Goal: Book appointment/travel/reservation

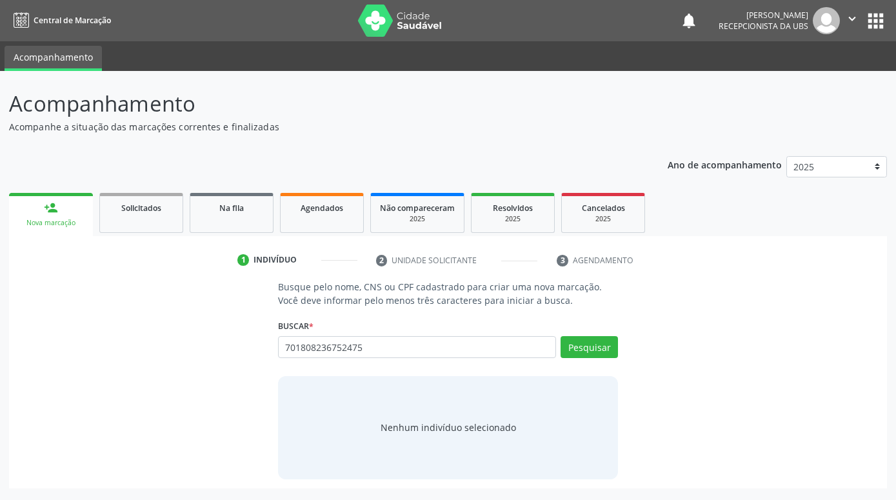
click at [301, 357] on input "701808236752475" at bounding box center [417, 347] width 278 height 22
type input "701808236752475"
click at [593, 343] on button "Pesquisar" at bounding box center [589, 347] width 57 height 22
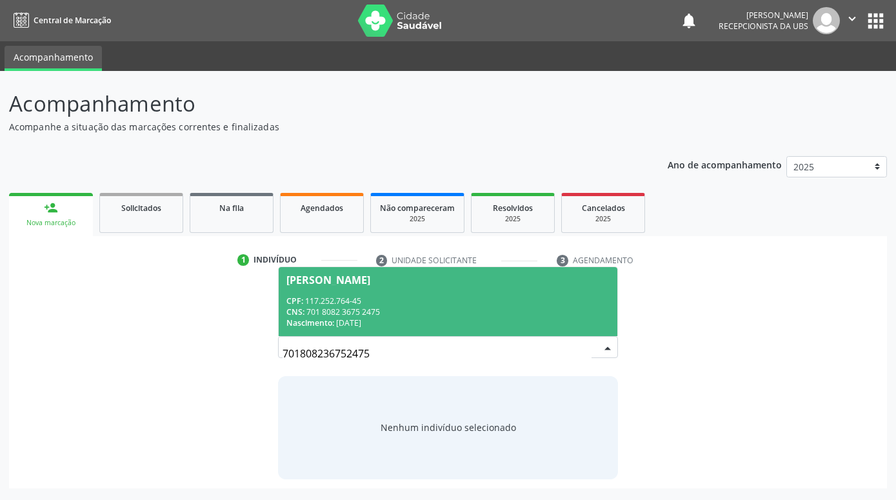
click at [501, 296] on div "CPF: 117.252.764-45" at bounding box center [447, 300] width 323 height 11
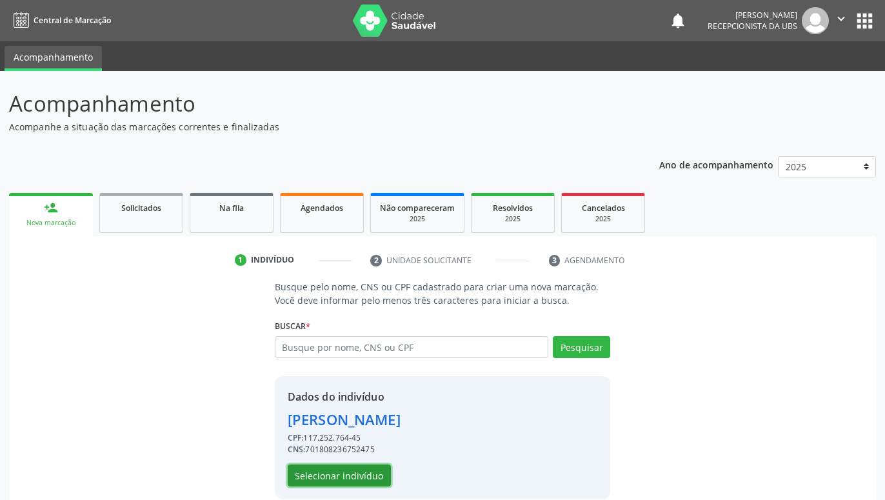
click at [386, 474] on button "Selecionar indivíduo" at bounding box center [339, 475] width 103 height 22
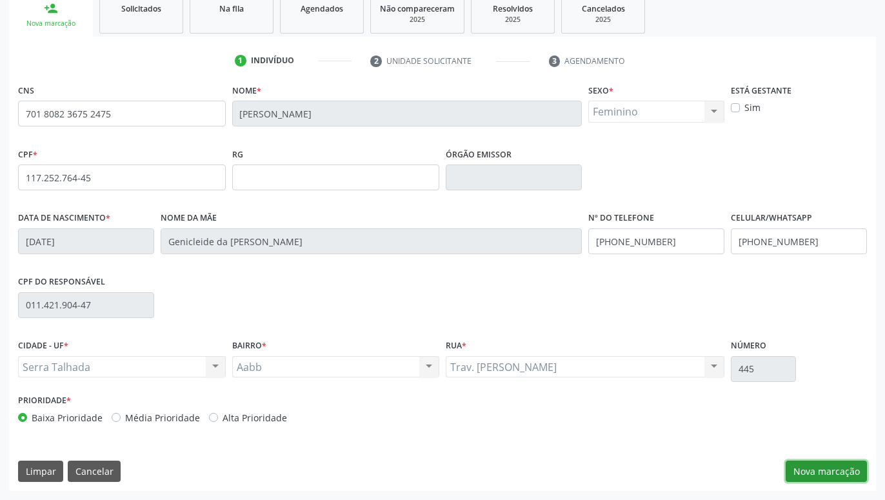
click at [822, 470] on button "Nova marcação" at bounding box center [826, 472] width 81 height 22
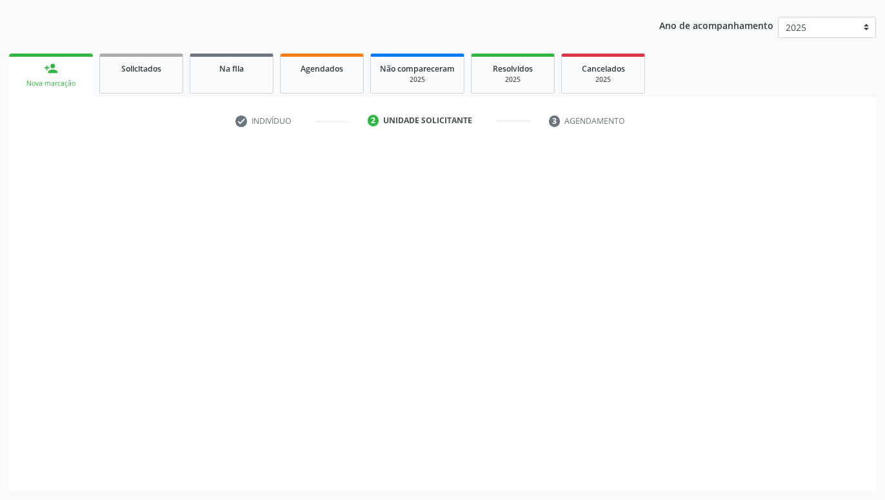
scroll to position [139, 0]
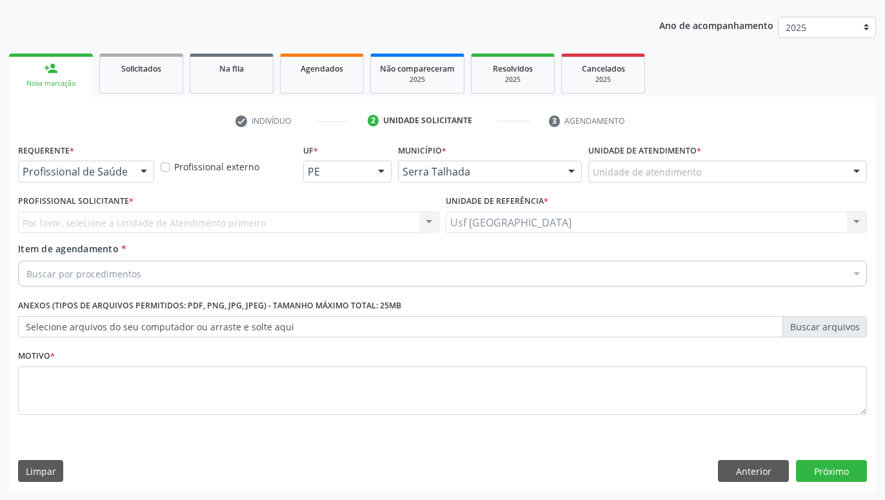
click at [147, 174] on div at bounding box center [143, 172] width 19 height 22
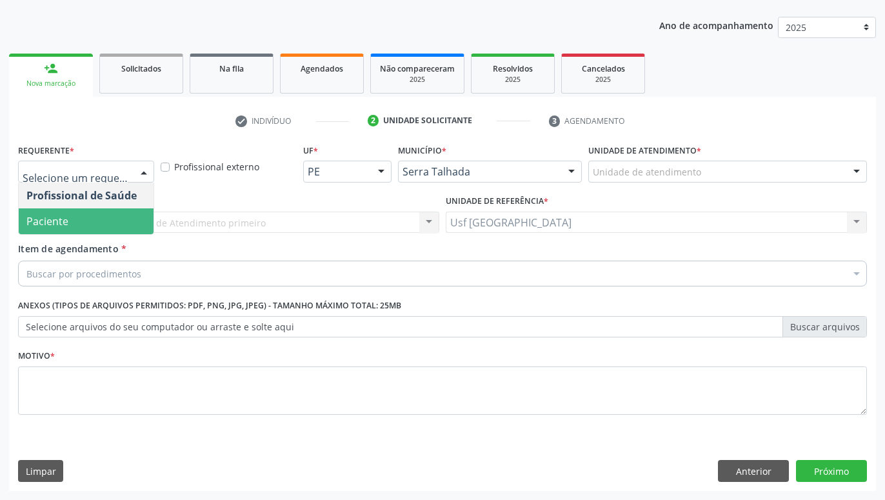
click at [95, 226] on span "Paciente" at bounding box center [86, 221] width 135 height 26
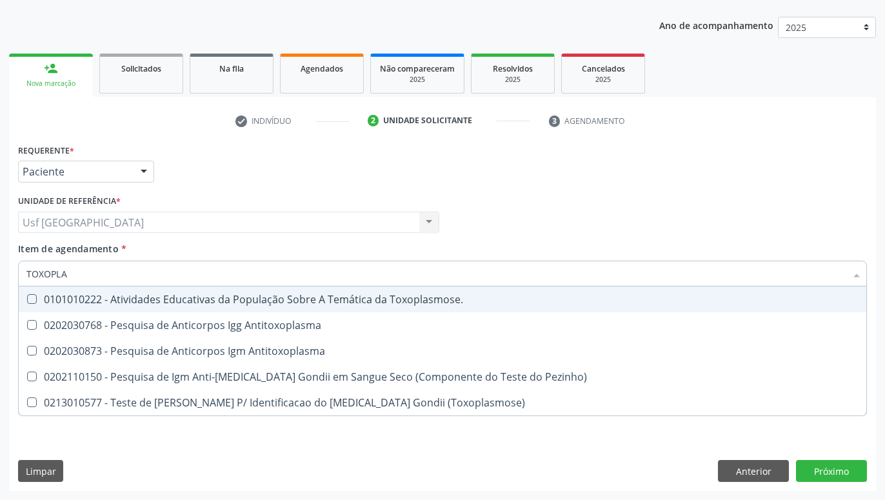
type input "TOXOPLAS"
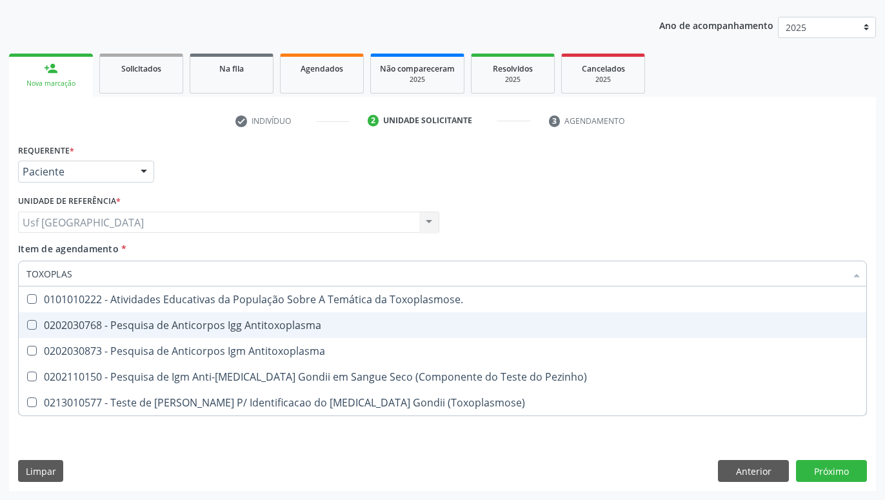
click at [135, 320] on div "0202030768 - Pesquisa de Anticorpos Igg Antitoxoplasma" at bounding box center [442, 325] width 832 height 10
checkbox Antitoxoplasma "true"
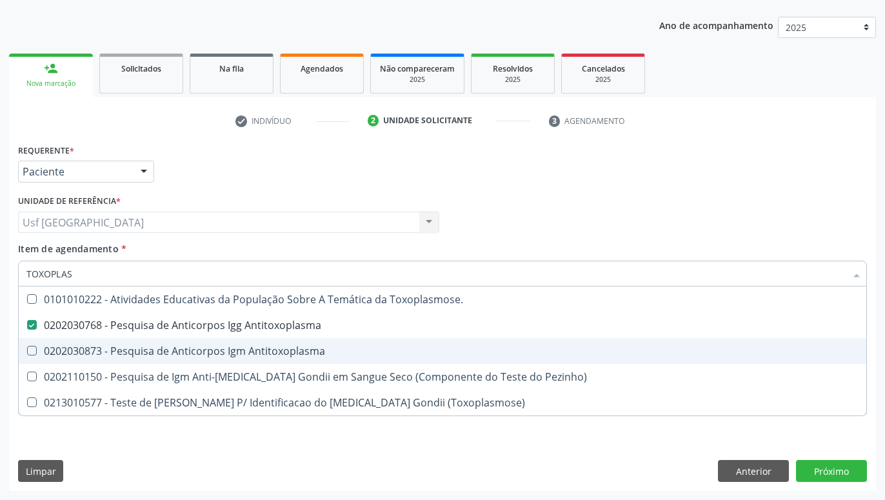
click at [138, 354] on div "0202030873 - Pesquisa de Anticorpos Igm Antitoxoplasma" at bounding box center [442, 351] width 832 height 10
checkbox Antitoxoplasma "true"
type input "TOX"
checkbox Antitoxoplasma "false"
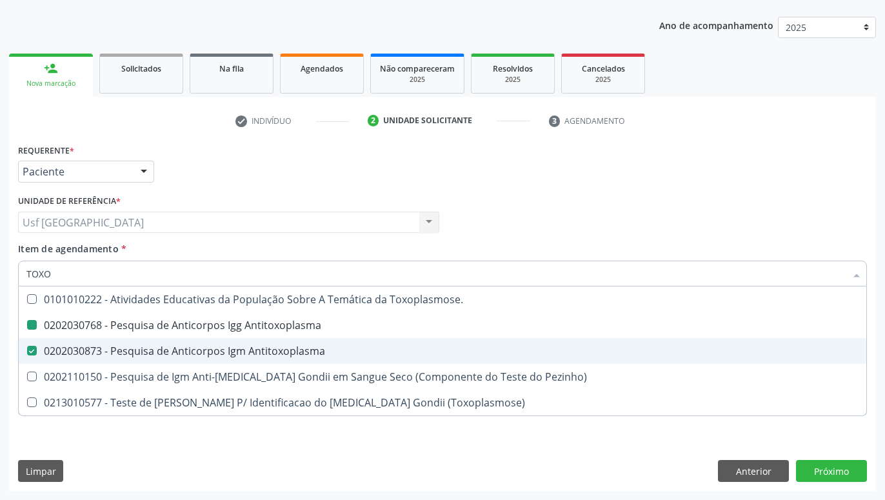
checkbox Pezinho\) "true"
checkbox \(Toxoplasmose\) "true"
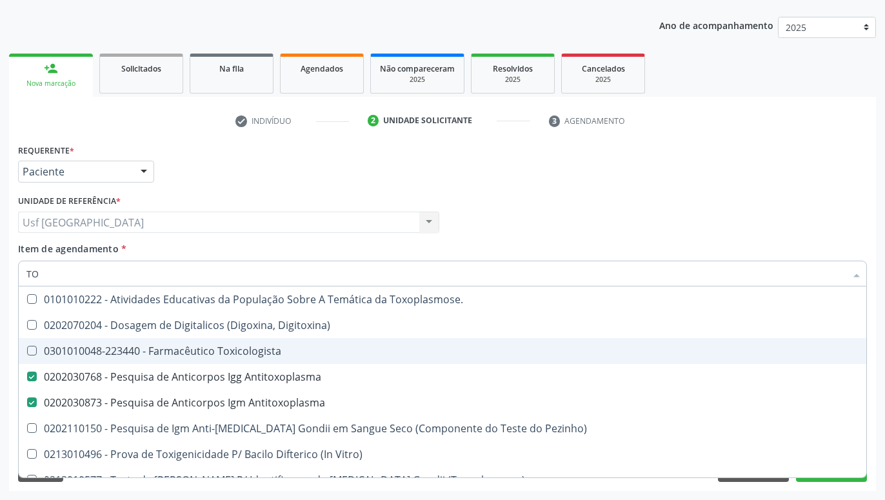
type input "T"
checkbox Antitoxoplasma "false"
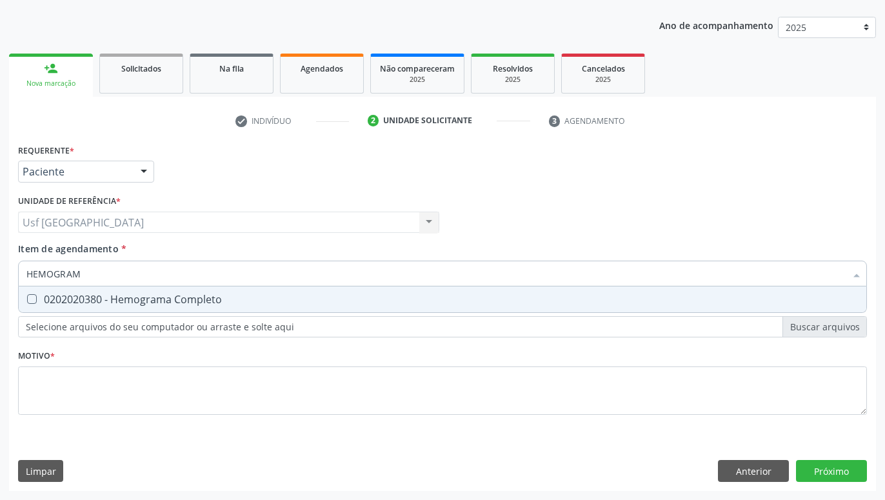
type input "HEMOGRAMA"
click at [89, 301] on div "0202020380 - Hemograma Completo" at bounding box center [442, 299] width 832 height 10
checkbox Completo "true"
type input "HEMOG"
checkbox Completo "false"
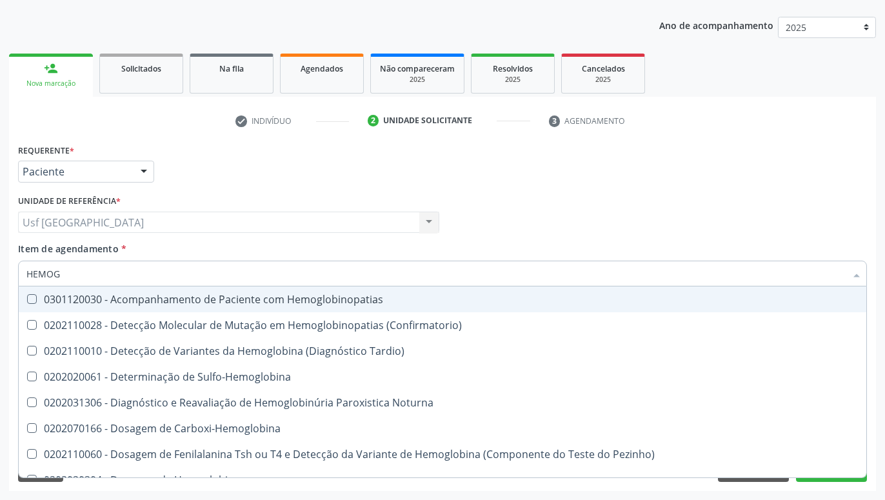
type input "HEMO"
checkbox Completo "false"
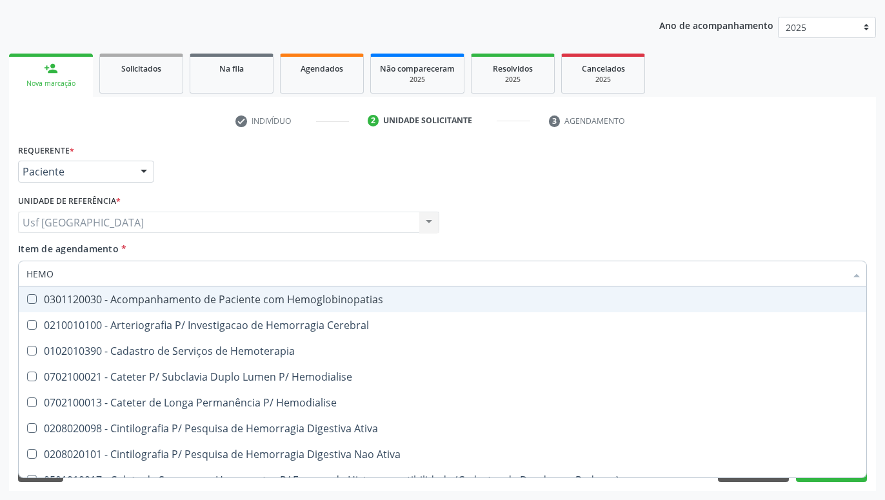
type input "HEM"
checkbox Completo "false"
checkbox Elástica "true"
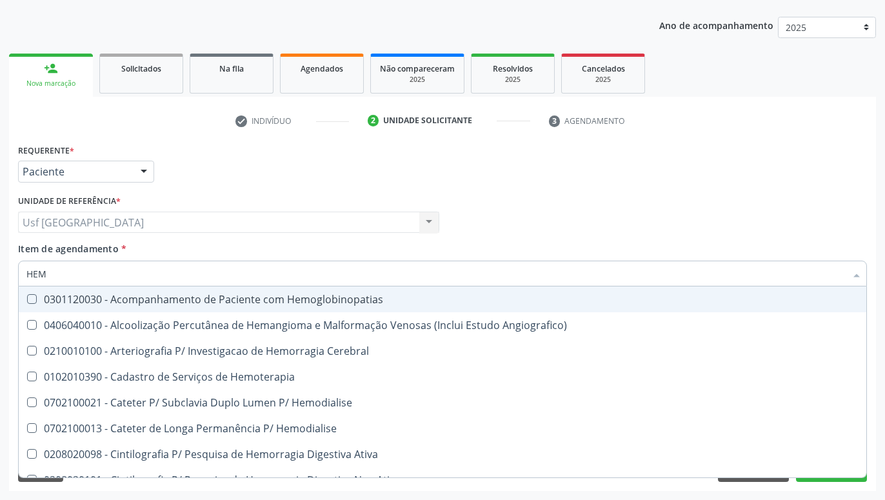
type input "HE"
checkbox Completo "false"
checkbox Orgaos "true"
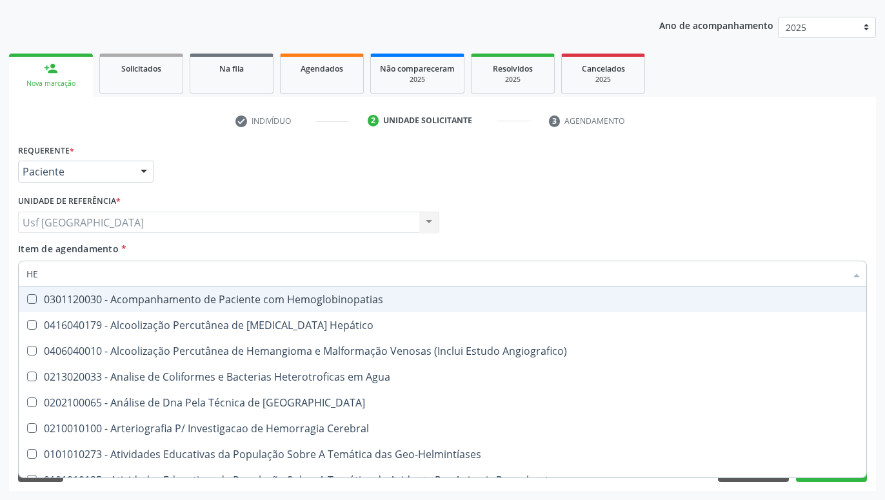
type input "H"
checkbox Completo "false"
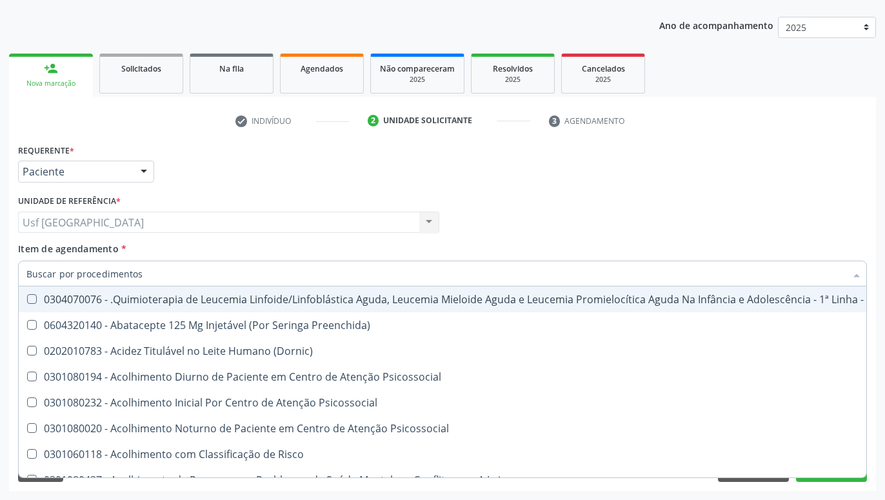
checkbox Completo "false"
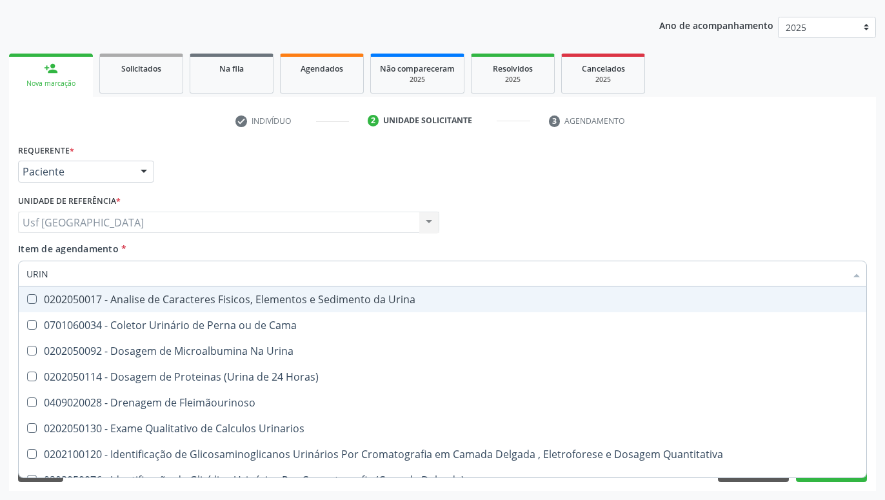
type input "URINA"
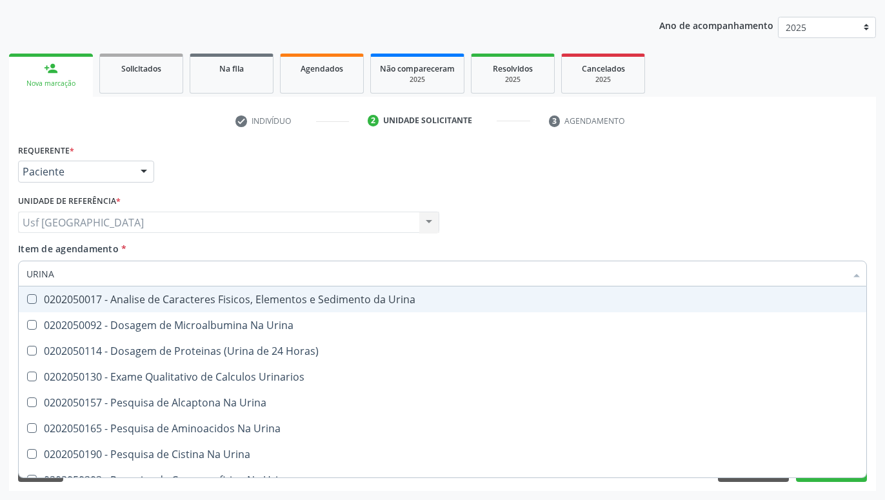
click at [57, 304] on div "0202050017 - Analise de Caracteres Fisicos, Elementos e Sedimento da Urina" at bounding box center [442, 299] width 832 height 10
checkbox Urina "true"
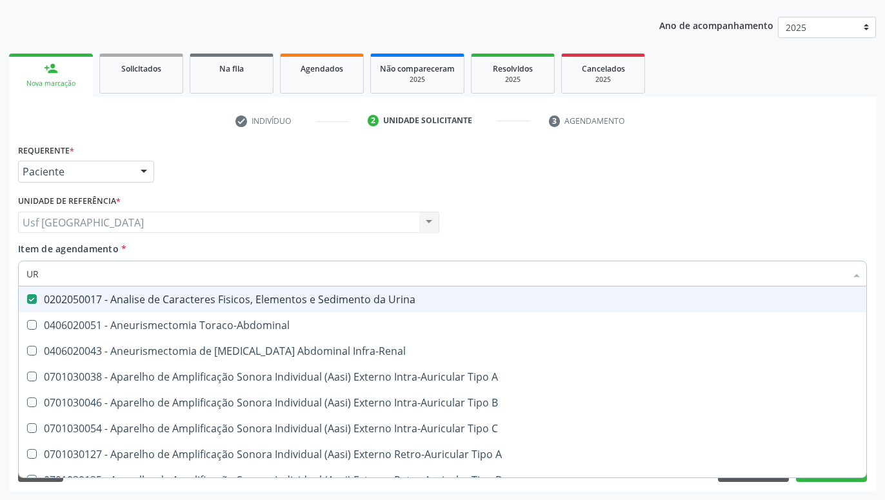
type input "U"
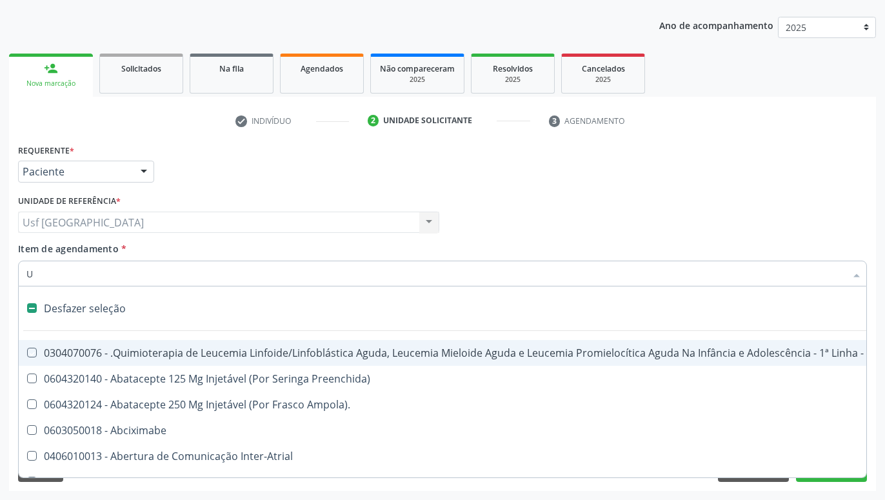
checkbox Manutenção "false"
checkbox Capsula\) "false"
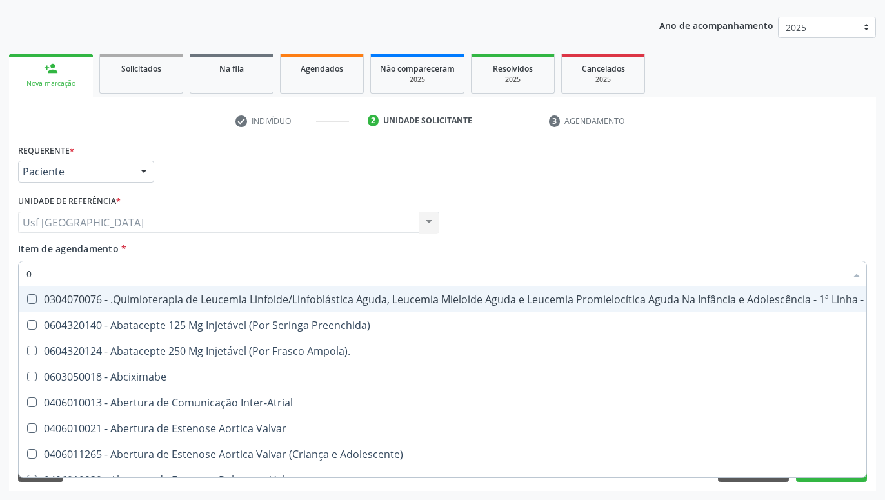
type input "02"
checkbox Coração "true"
checkbox Urina "false"
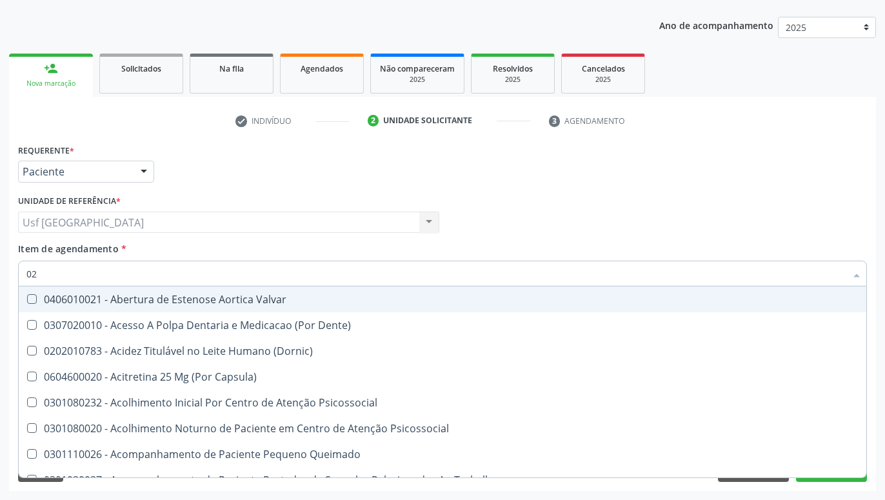
type input "020"
checkbox Terapeutica "true"
checkbox Urina "false"
checkbox \(T3\) "true"
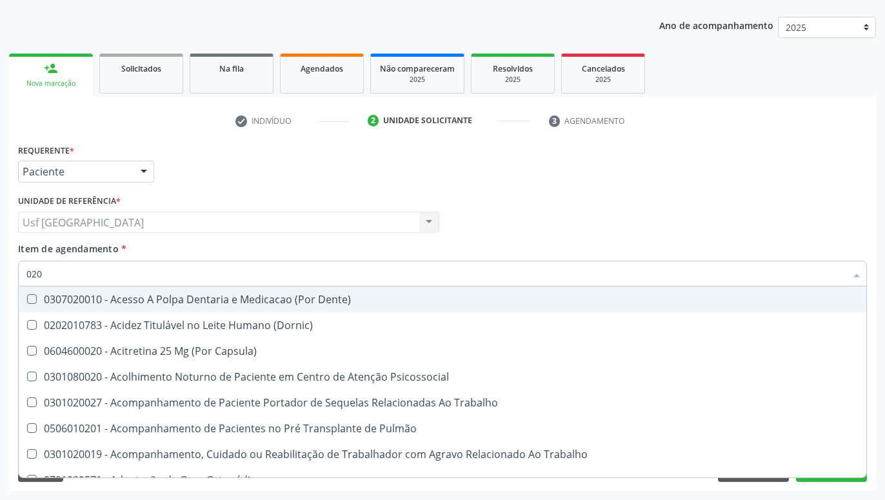
type input "0202"
checkbox Capsula\) "true"
checkbox Urina "false"
checkbox Biologica "true"
checkbox Dosagens\) "true"
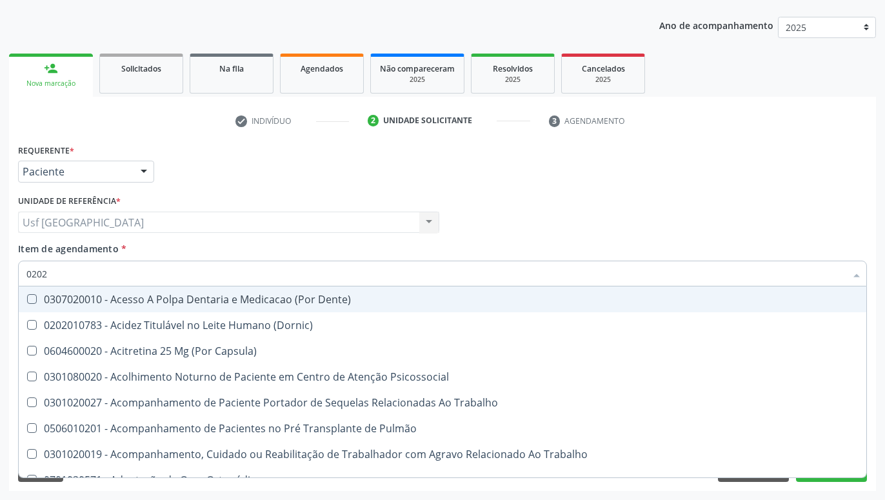
checkbox Euglobulina "true"
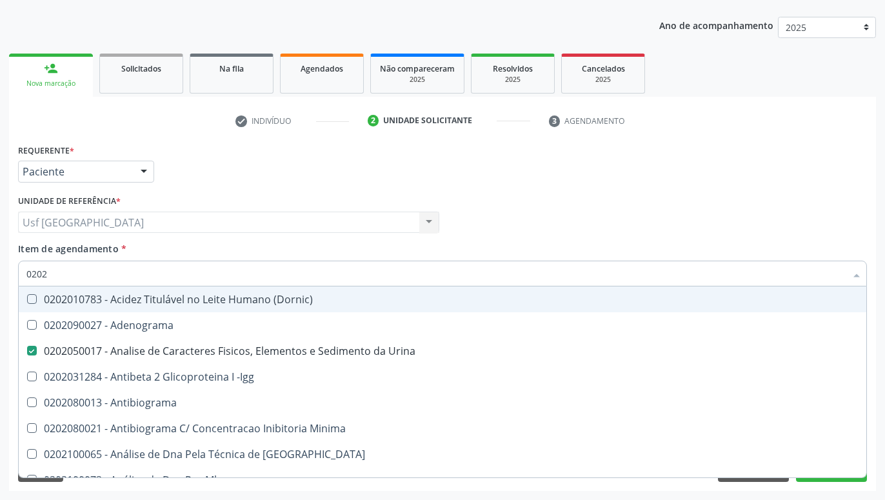
type input "02020"
checkbox Zinco "true"
checkbox Completo "false"
checkbox Carini "true"
checkbox Parceria\) "true"
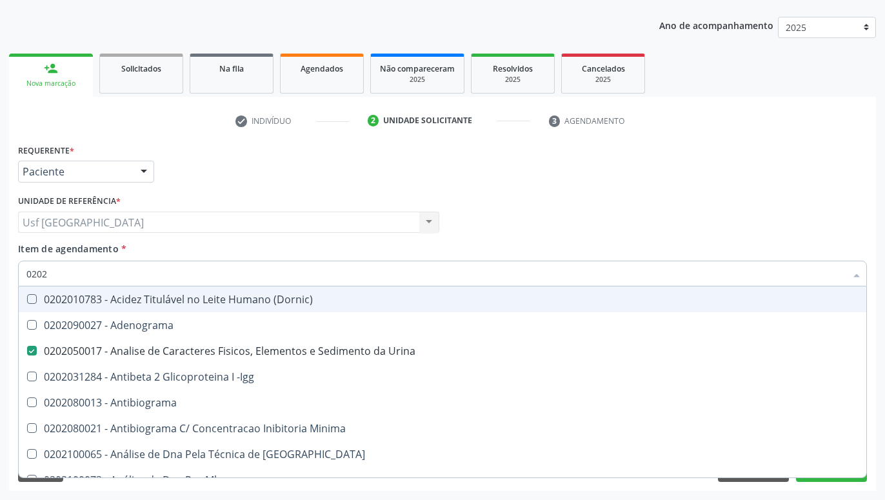
checkbox Antitoxoplasma "false"
type input "020208"
checkbox Urina "false"
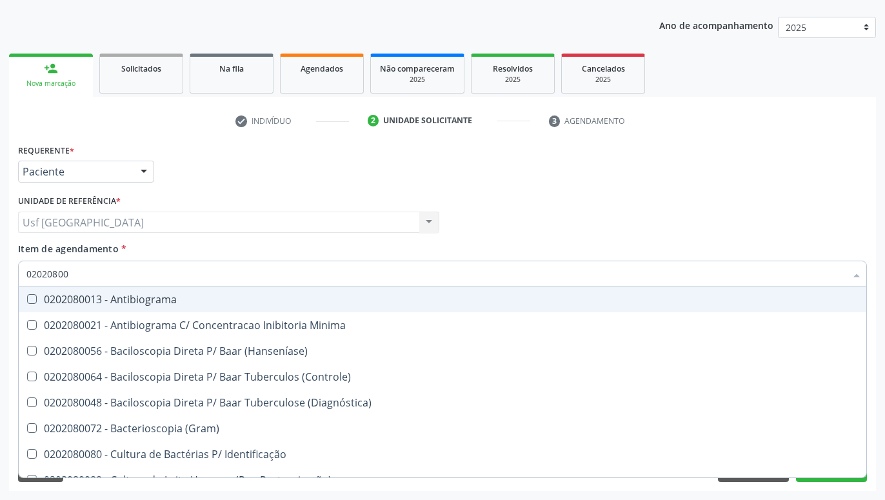
type input "020208008"
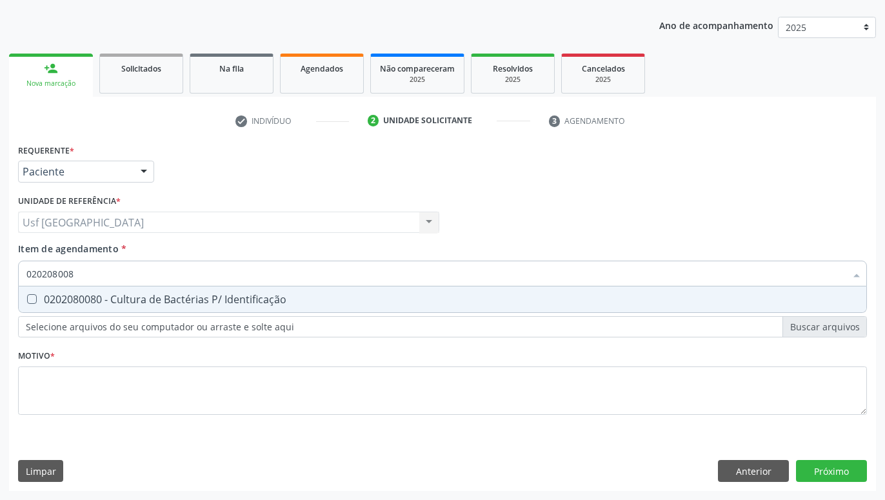
click at [74, 298] on div "0202080080 - Cultura de Bactérias P/ Identificação" at bounding box center [442, 299] width 832 height 10
checkbox Identificação "true"
type input "02020800"
checkbox Identificação "false"
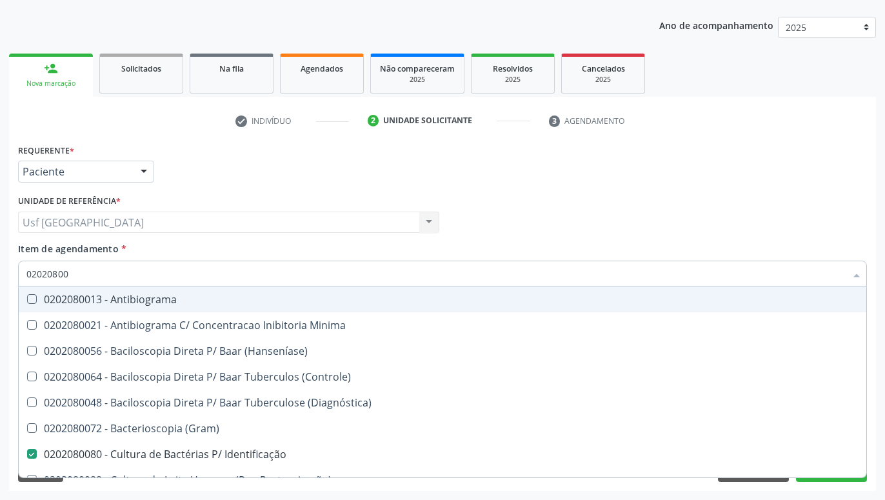
type input "0202080"
checkbox Identificação "false"
type input "02020"
checkbox \(Hanseníase\) "true"
checkbox Identificação "false"
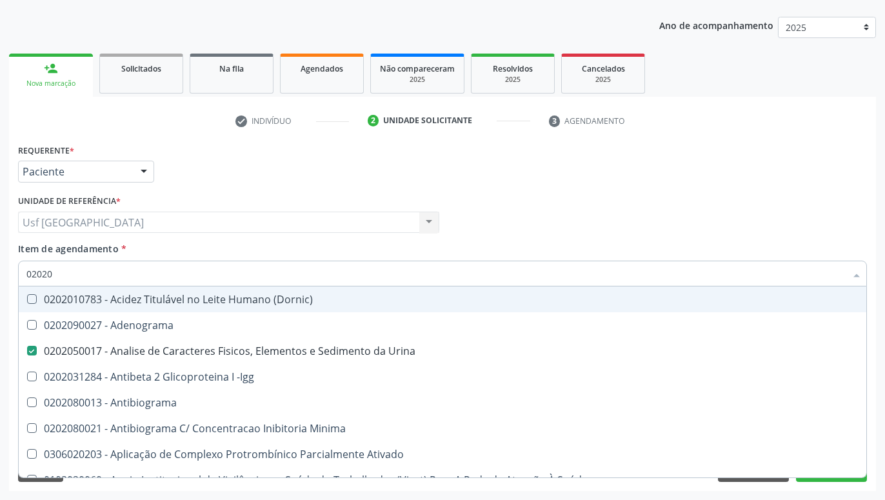
type input "0202"
checkbox Identificação "false"
checkbox Parceria\) "true"
checkbox Completo "false"
checkbox Pylori "true"
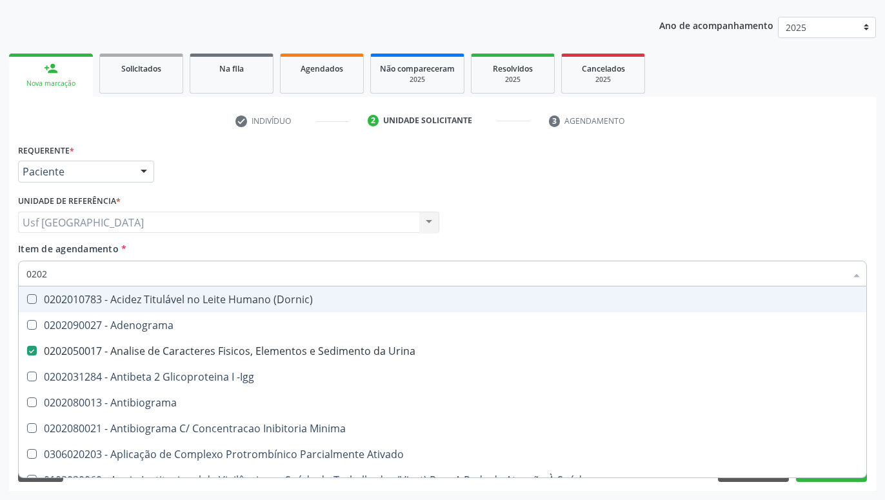
checkbox Antitoxoplasma "false"
checkbox Fezes "true"
checkbox \(Urina\) "true"
type input "020"
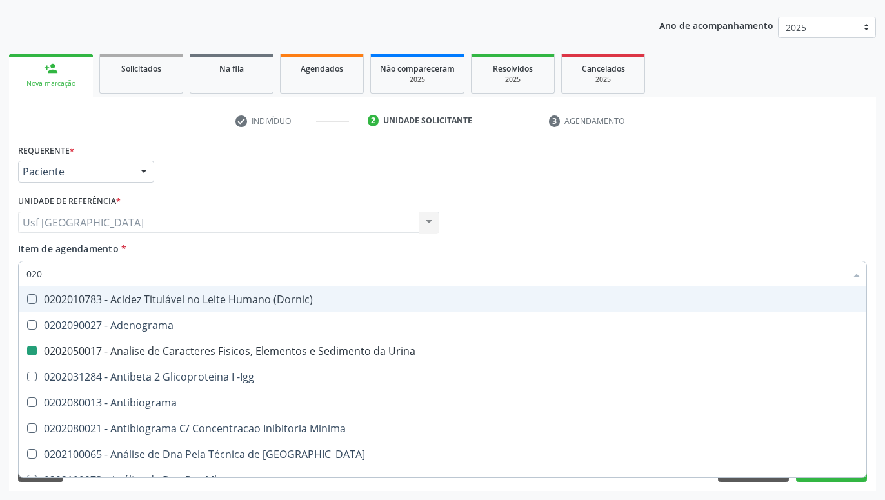
checkbox Urina "false"
checkbox Creatinina "true"
checkbox Identificação "false"
checkbox Completo "false"
checkbox Blot\/Imunoblot\) "true"
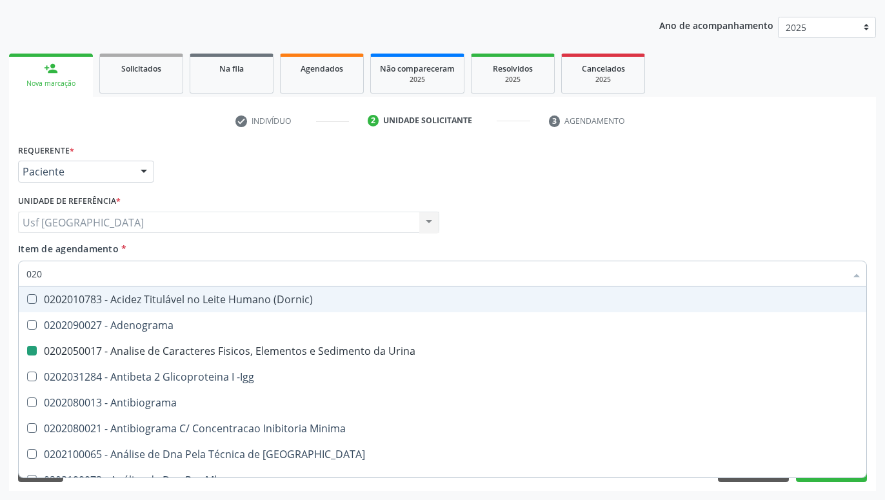
checkbox Antitoxoplasma "false"
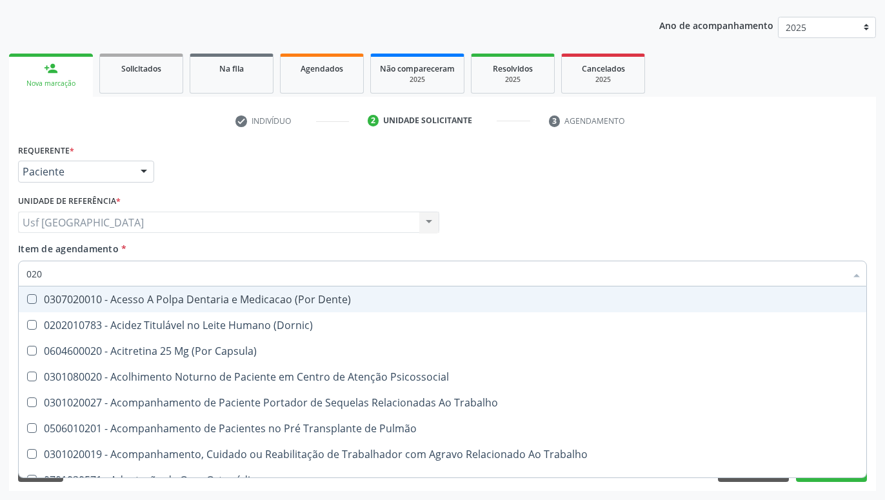
type input "02"
checkbox Urina "false"
checkbox Recombinante "true"
checkbox Identificação "false"
checkbox Digitoxina\) "true"
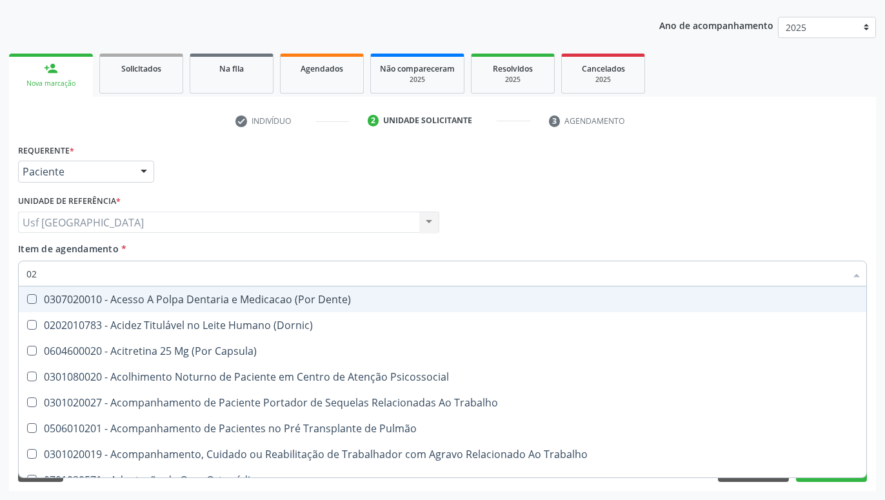
checkbox Completo "false"
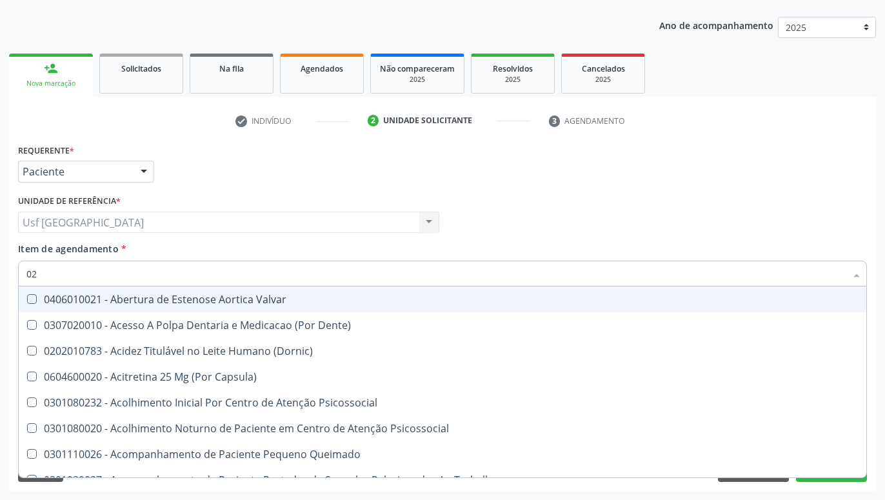
type input "0"
checkbox Urina "false"
checkbox Especializada "true"
checkbox Identificação "false"
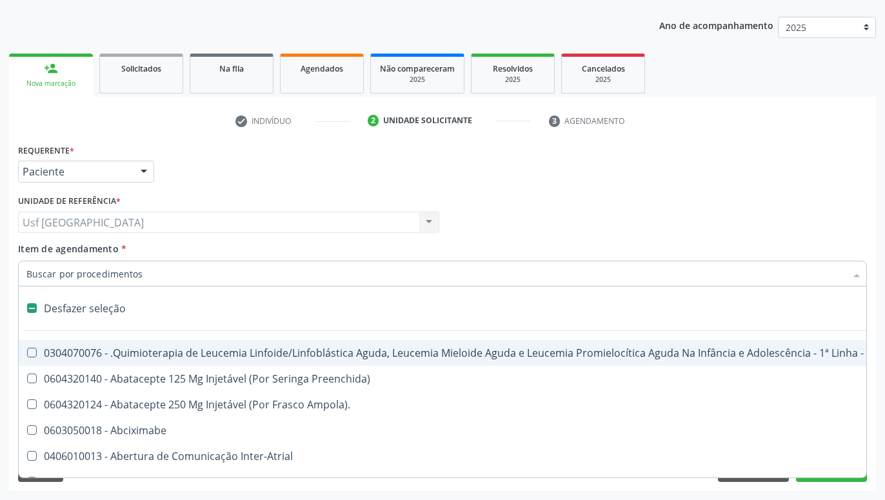
type input "G"
checkbox Urina "false"
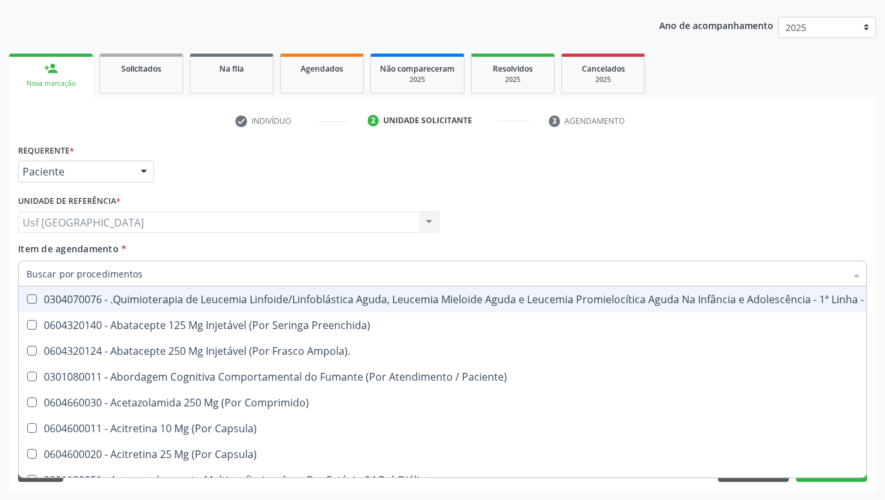
checkbox Geo-Helmintíases "true"
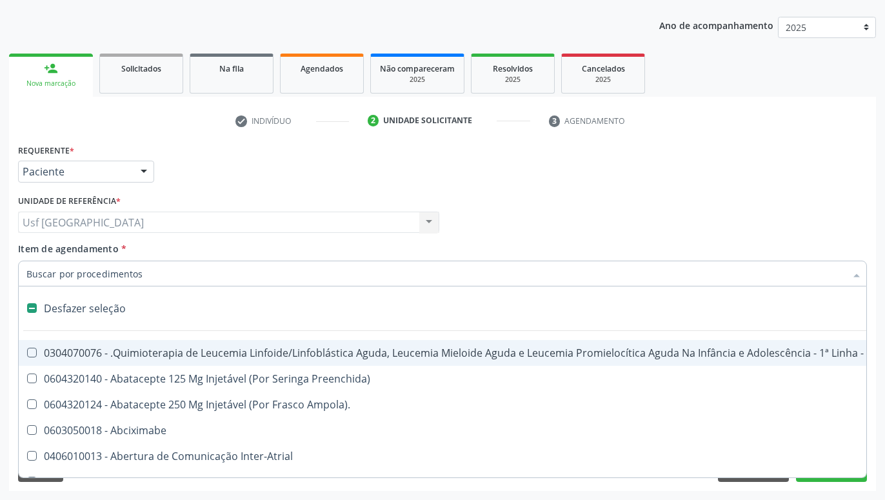
type input "C"
checkbox Punho "true"
checkbox Urina "false"
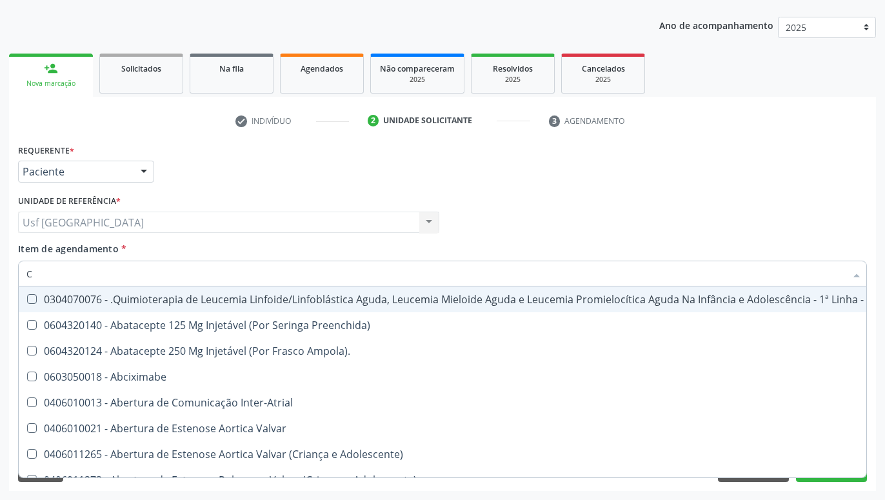
type input "CU"
checkbox Amnioscopia "true"
checkbox Urina "false"
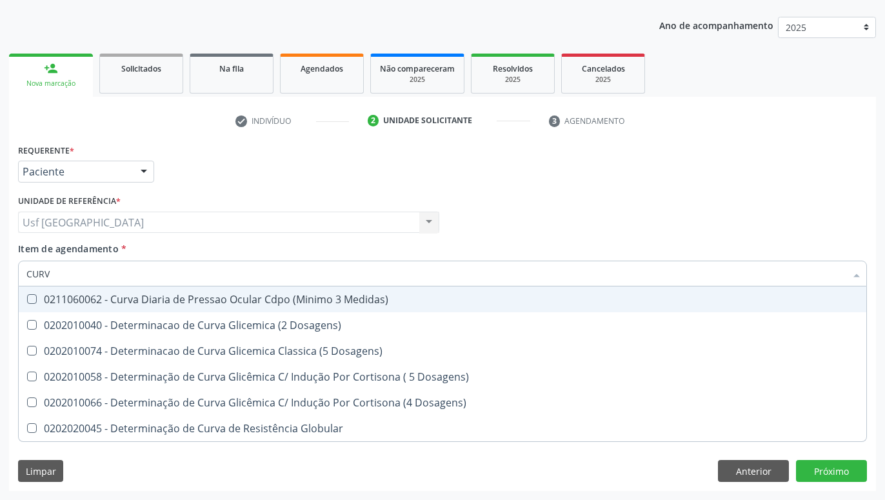
type input "CURVA"
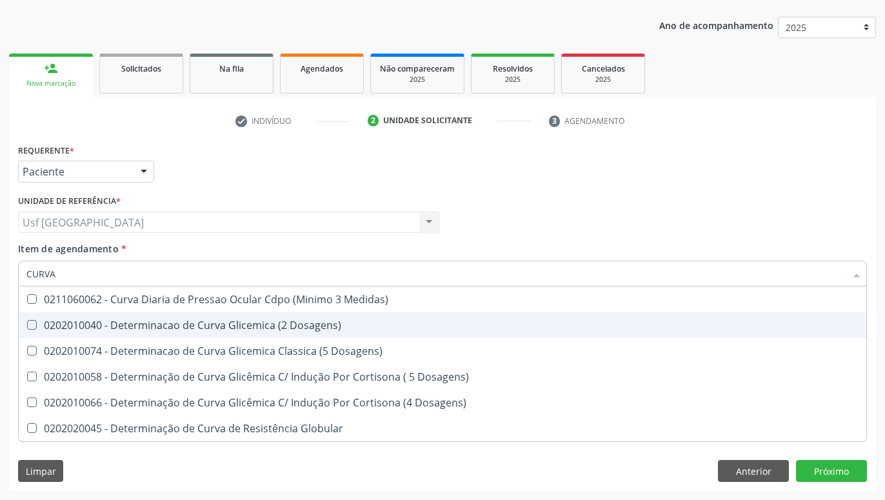
click at [226, 320] on div "0202010040 - Determinacao de Curva Glicemica (2 Dosagens)" at bounding box center [442, 325] width 832 height 10
checkbox Dosagens\) "true"
type input "CUR"
checkbox Dosagens\) "false"
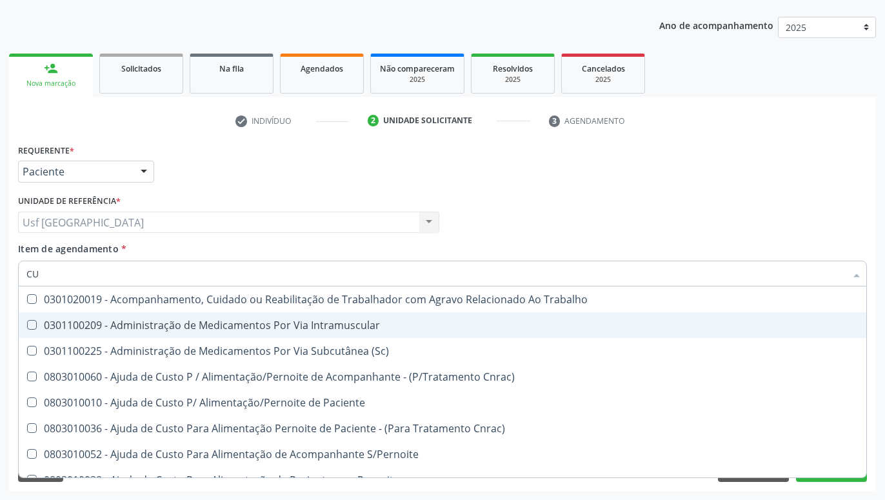
type input "C"
checkbox Identificação "false"
checkbox Cranianos "true"
checkbox Dosagens\) "false"
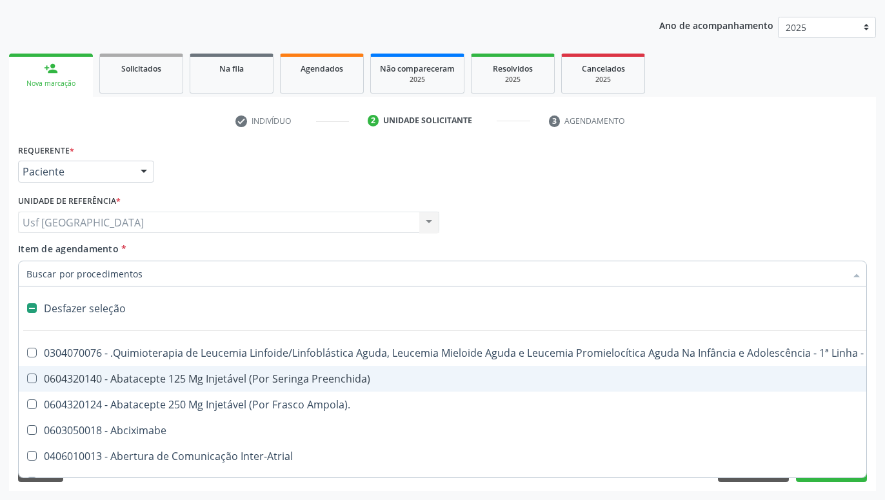
checkbox Punho "false"
checkbox Urina "true"
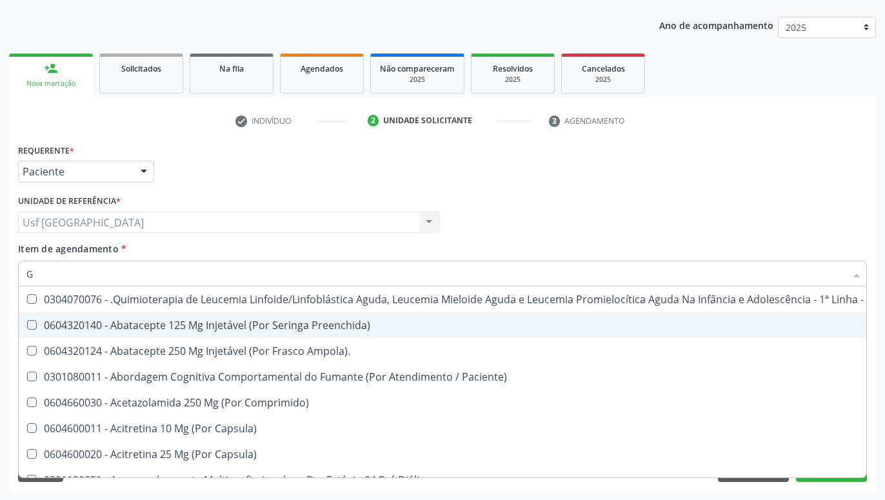
type input "GL"
checkbox Aparentado "true"
type input "GLI"
checkbox Capsula\) "true"
checkbox Aparentado "false"
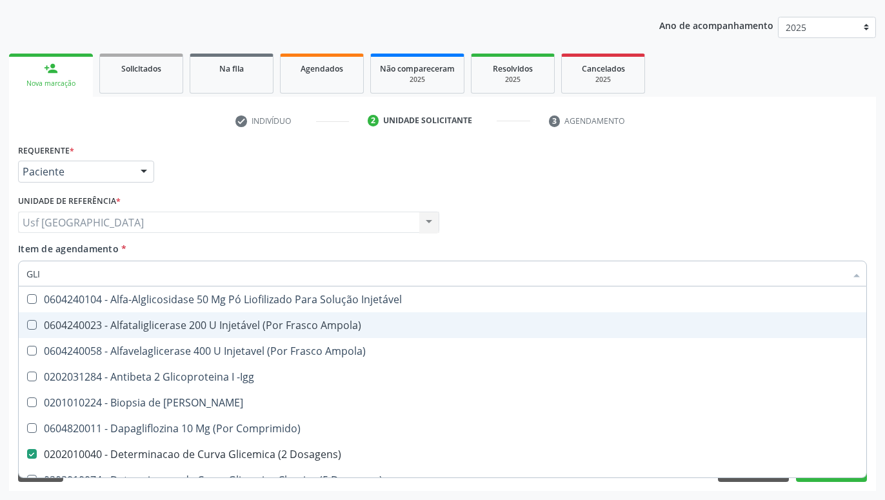
type input "GLIC"
checkbox Linfatico "true"
checkbox Dosagens\) "false"
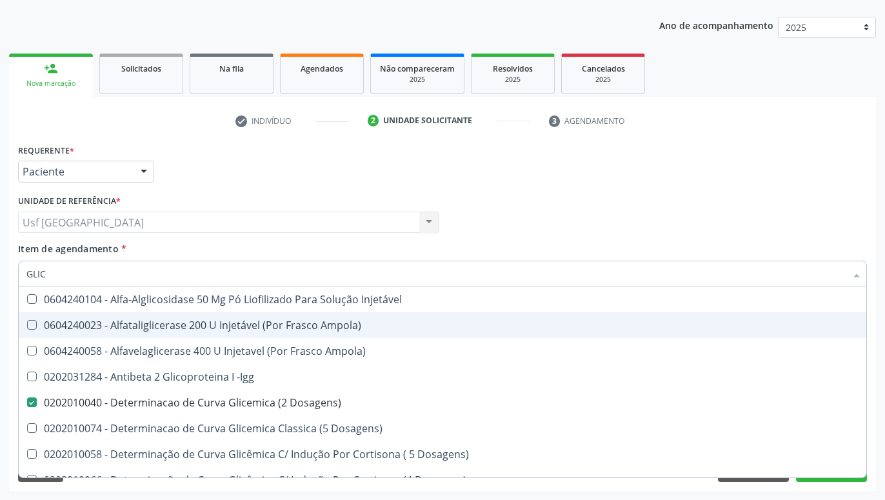
type input "GLICO"
checkbox Dosagens\) "false"
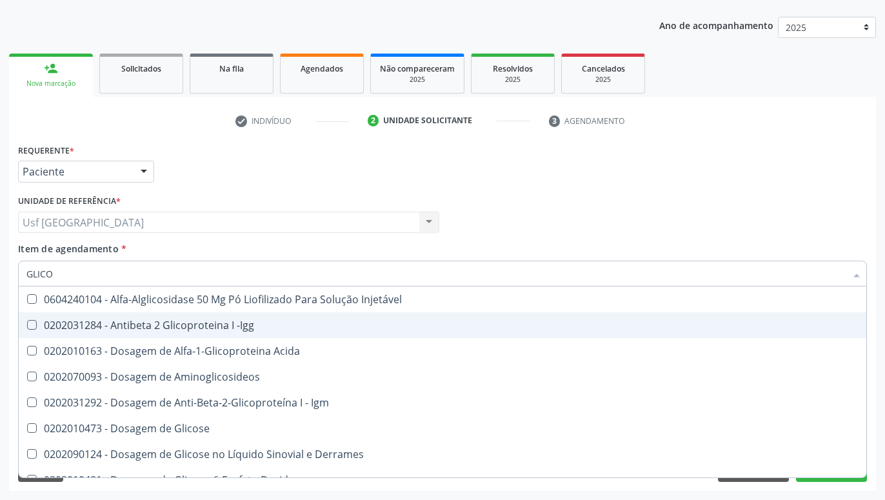
type input "GLICOS"
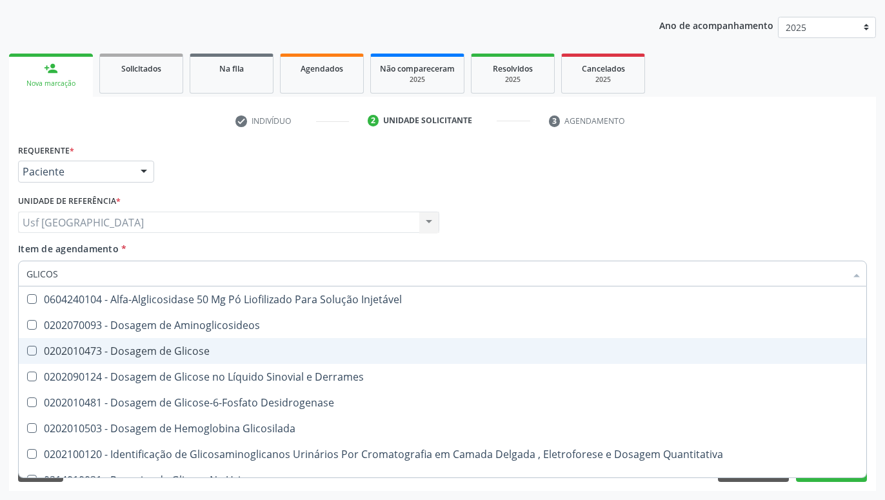
click at [197, 356] on div "0202010473 - Dosagem de Glicose" at bounding box center [442, 351] width 832 height 10
checkbox Glicose "true"
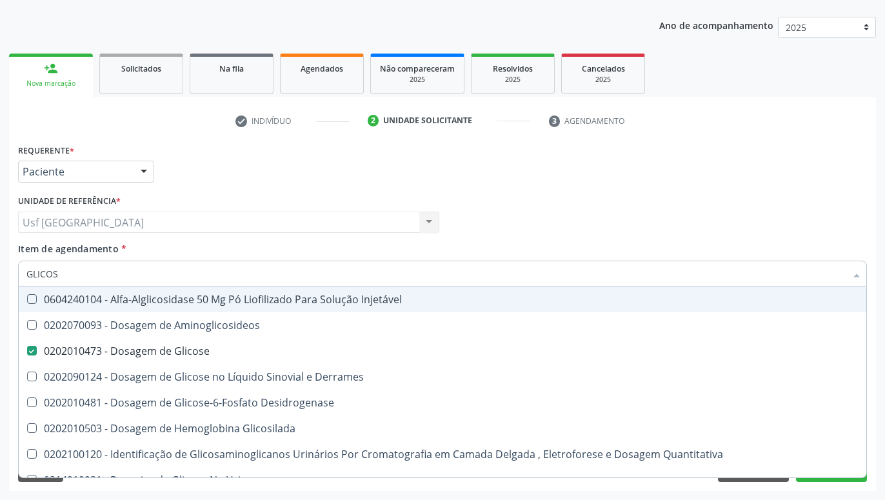
click at [597, 194] on div "Profissional Solicitante Por favor, selecione a Unidade de Atendimento primeiro…" at bounding box center [442, 217] width 855 height 50
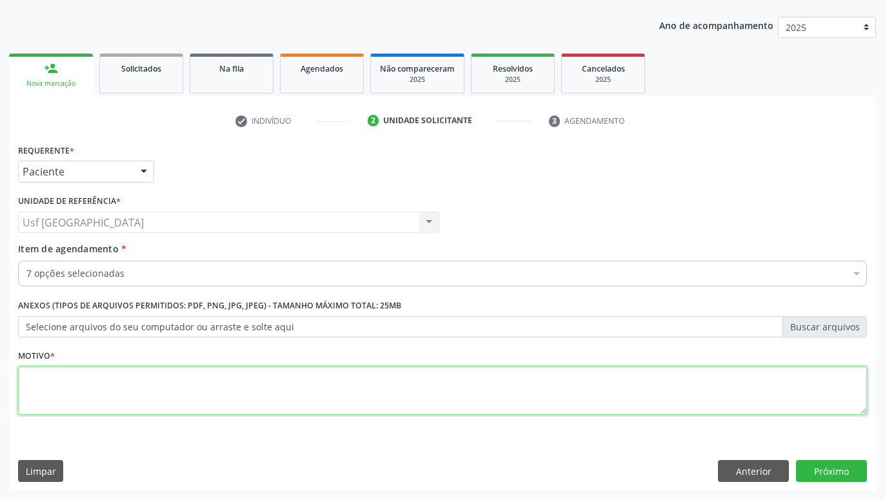
click at [418, 401] on textarea at bounding box center [442, 390] width 849 height 49
type textarea "GESTANTE"
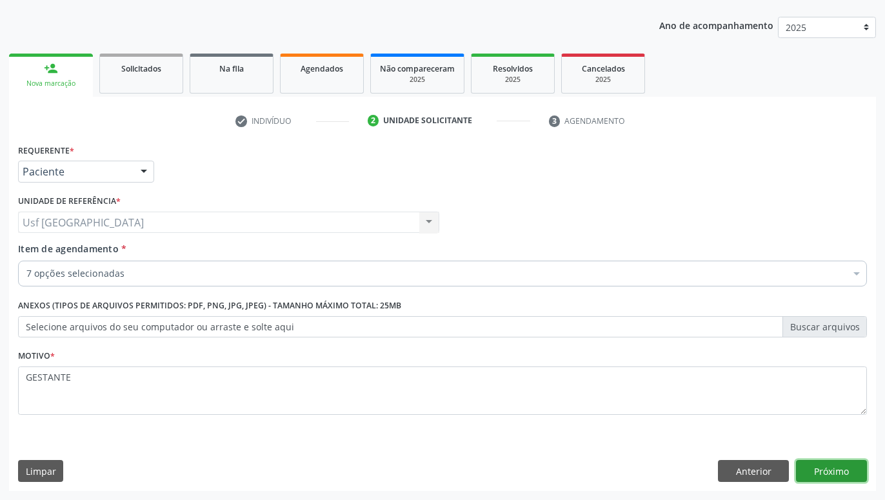
click at [844, 462] on button "Próximo" at bounding box center [831, 471] width 71 height 22
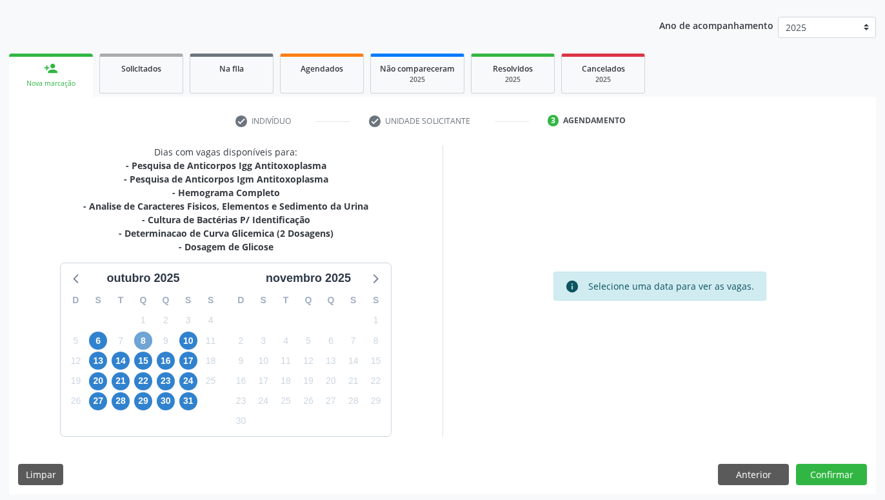
click at [141, 341] on span "8" at bounding box center [143, 341] width 18 height 18
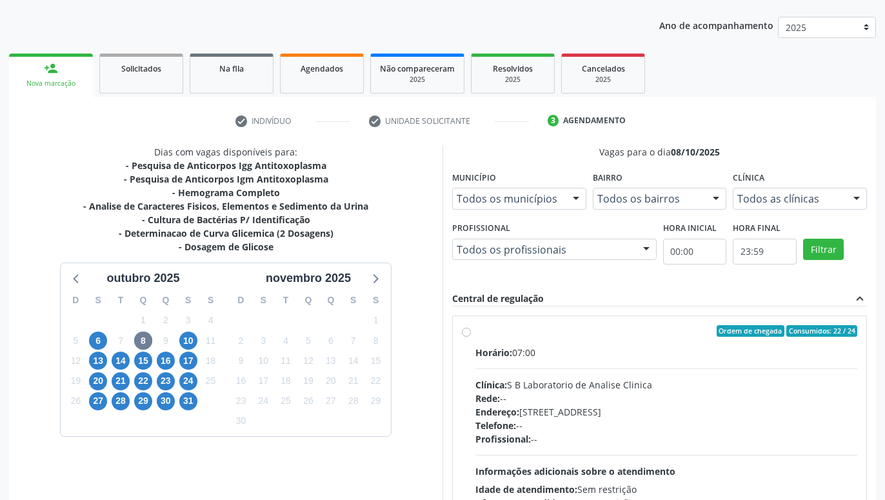
click at [475, 332] on label "Ordem de chegada Consumidos: 22 / 24 Horário: 07:00 Clínica: S B Laboratorio de…" at bounding box center [666, 424] width 382 height 198
click at [463, 332] on input "Ordem de chegada Consumidos: 22 / 24 Horário: 07:00 Clínica: S B Laboratorio de…" at bounding box center [466, 331] width 9 height 12
radio input "true"
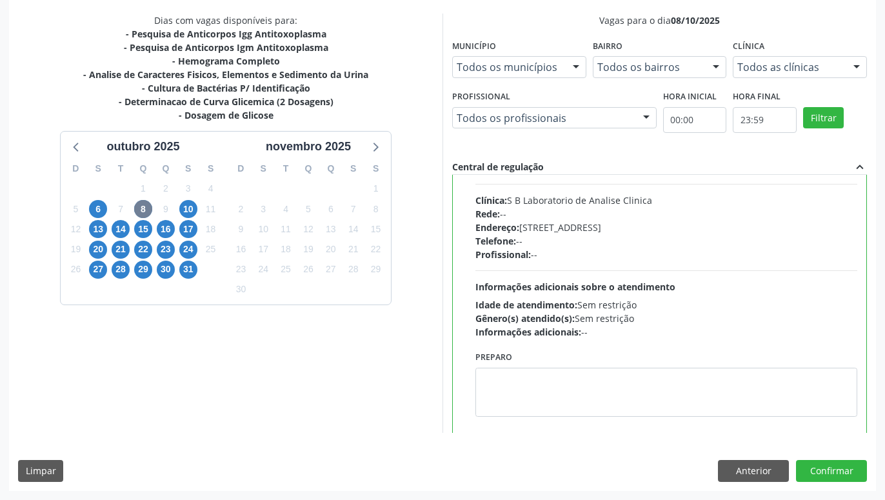
scroll to position [74, 0]
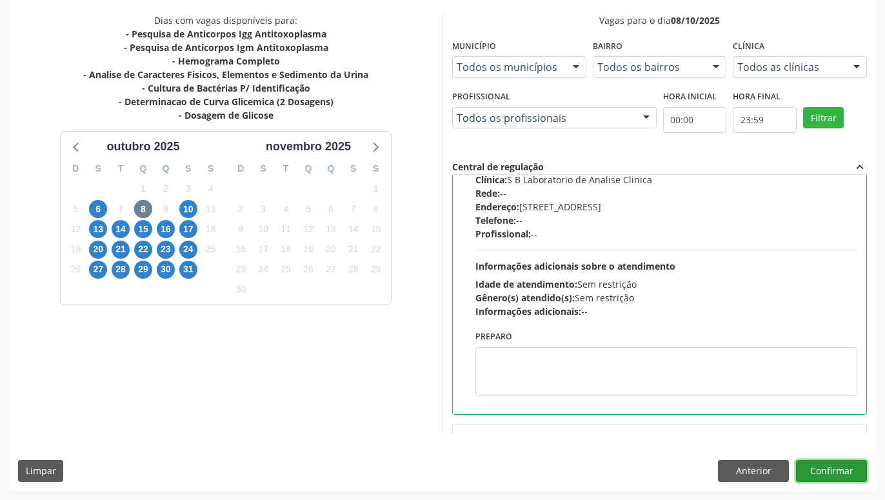
click at [853, 473] on button "Confirmar" at bounding box center [831, 471] width 71 height 22
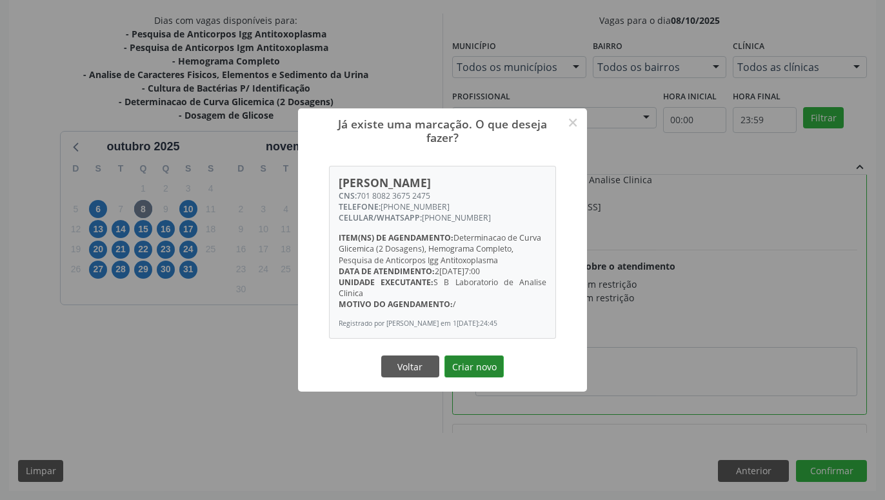
click at [484, 377] on button "Criar novo" at bounding box center [473, 366] width 59 height 22
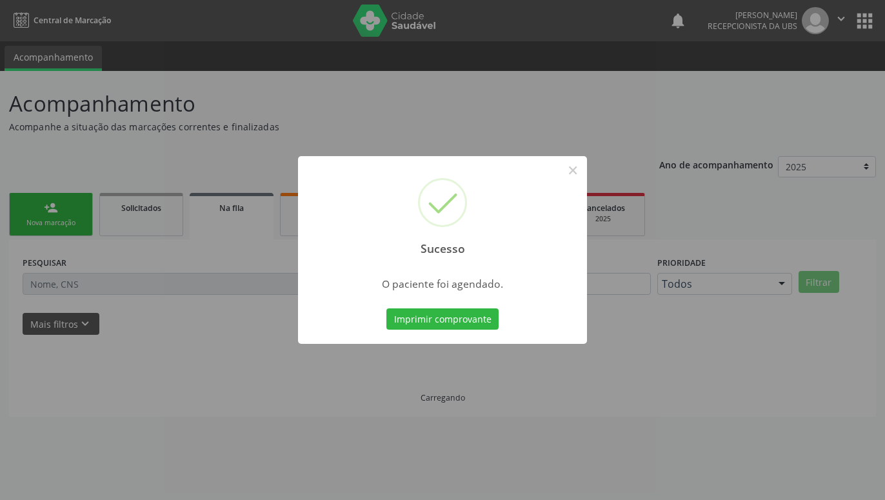
scroll to position [0, 0]
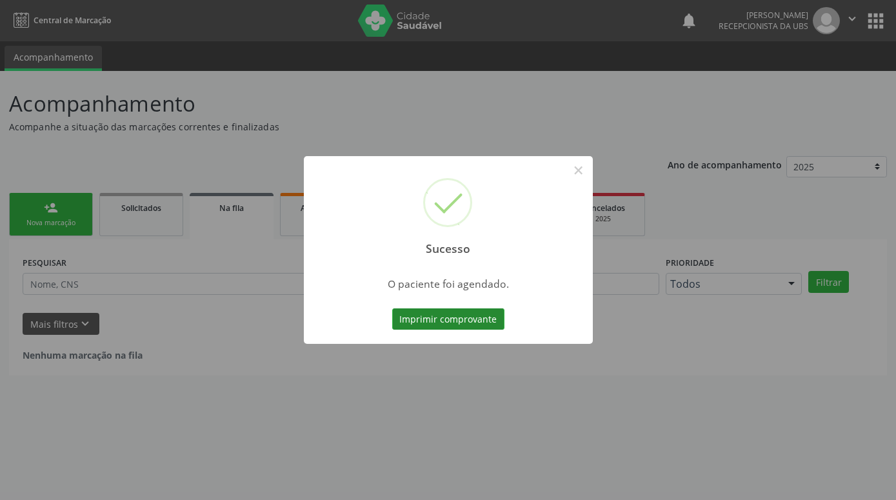
click at [411, 316] on button "Imprimir comprovante" at bounding box center [448, 319] width 112 height 22
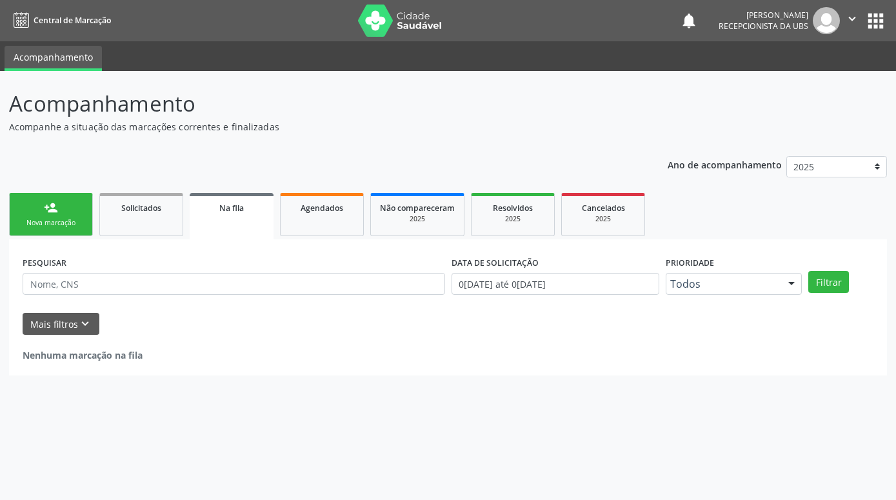
click at [70, 228] on link "person_add Nova marcação" at bounding box center [51, 214] width 84 height 43
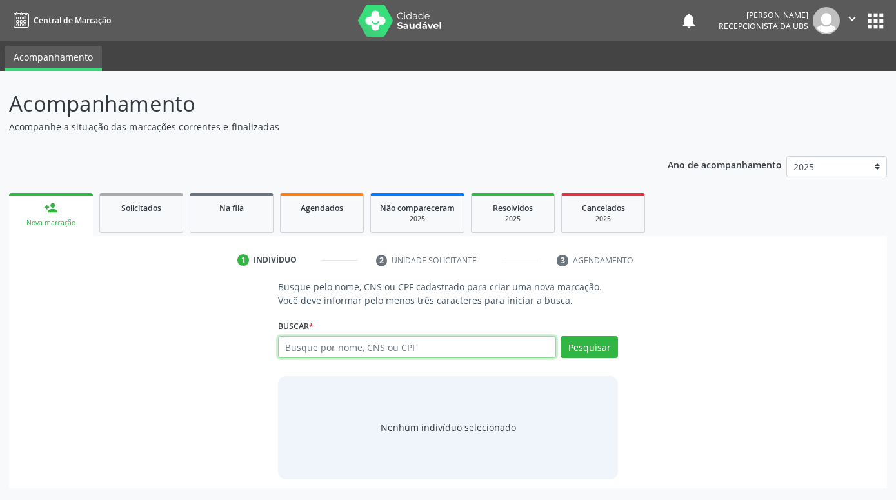
click at [385, 341] on input "text" at bounding box center [417, 347] width 278 height 22
paste input "701808236752475"
type input "701808236752475"
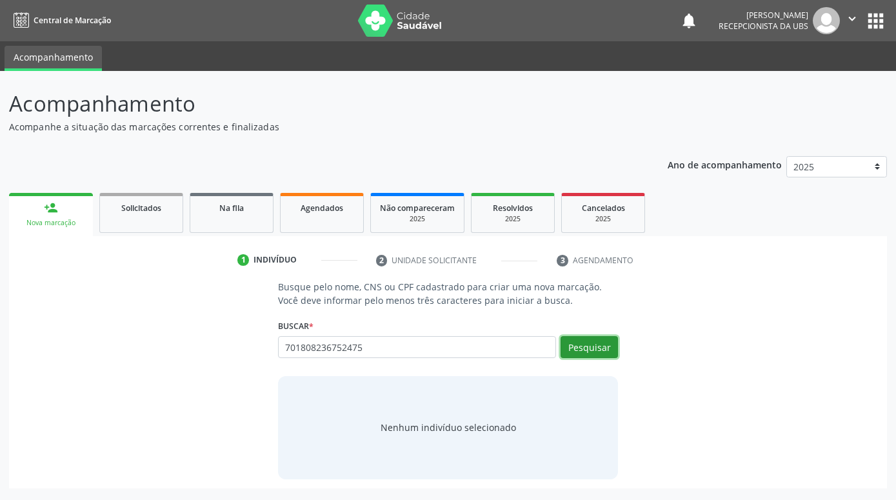
click at [575, 344] on button "Pesquisar" at bounding box center [589, 347] width 57 height 22
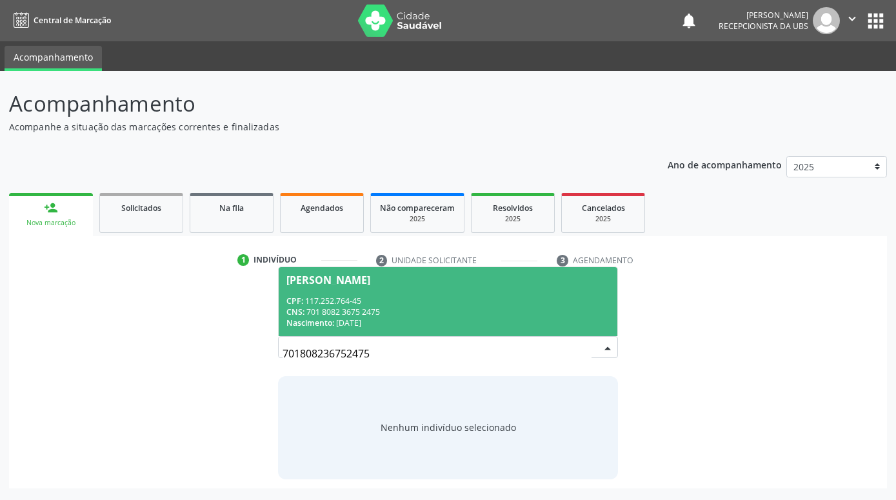
click at [490, 315] on div "CNS: 701 8082 3675 2475" at bounding box center [447, 311] width 323 height 11
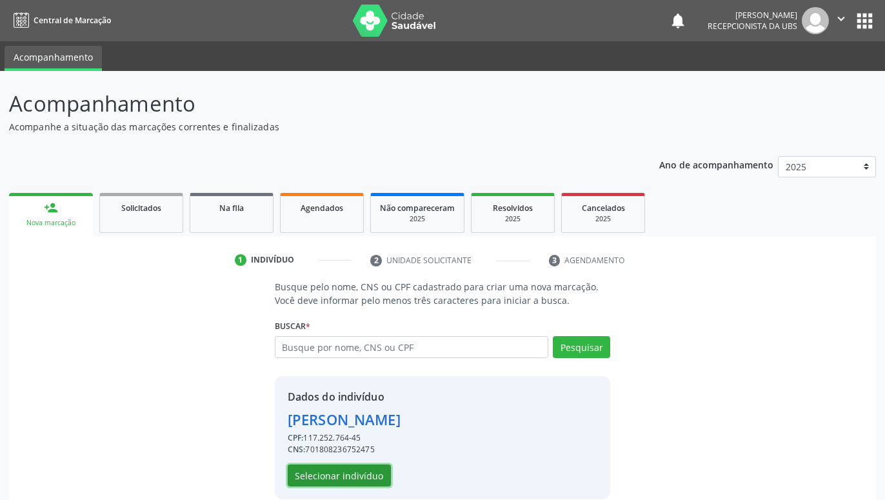
click at [377, 473] on button "Selecionar indivíduo" at bounding box center [339, 475] width 103 height 22
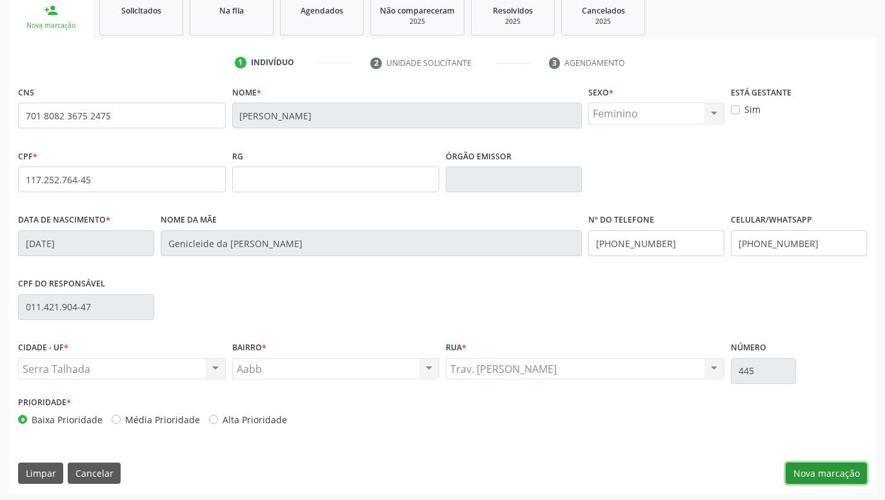
click at [847, 471] on button "Nova marcação" at bounding box center [826, 474] width 81 height 22
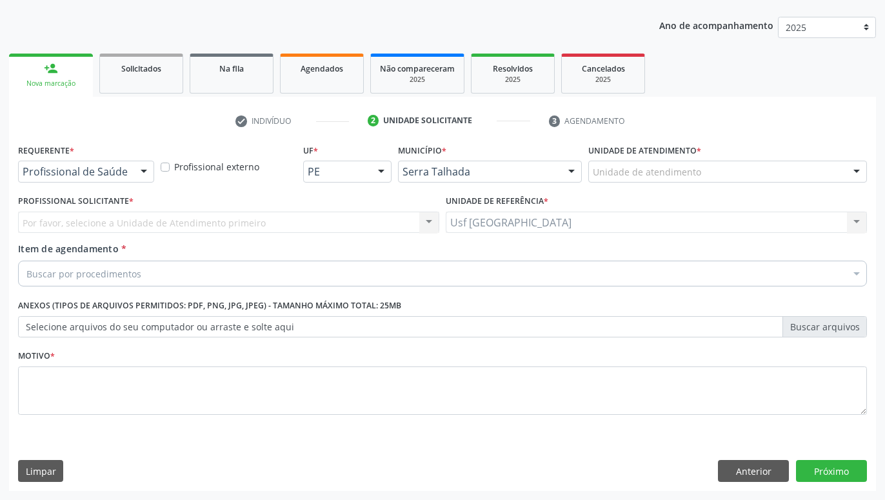
scroll to position [139, 0]
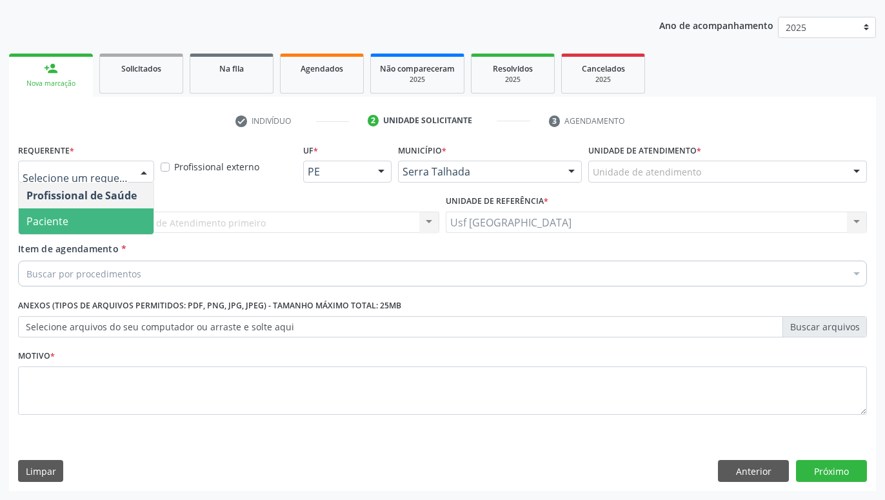
click at [75, 216] on span "Paciente" at bounding box center [86, 221] width 135 height 26
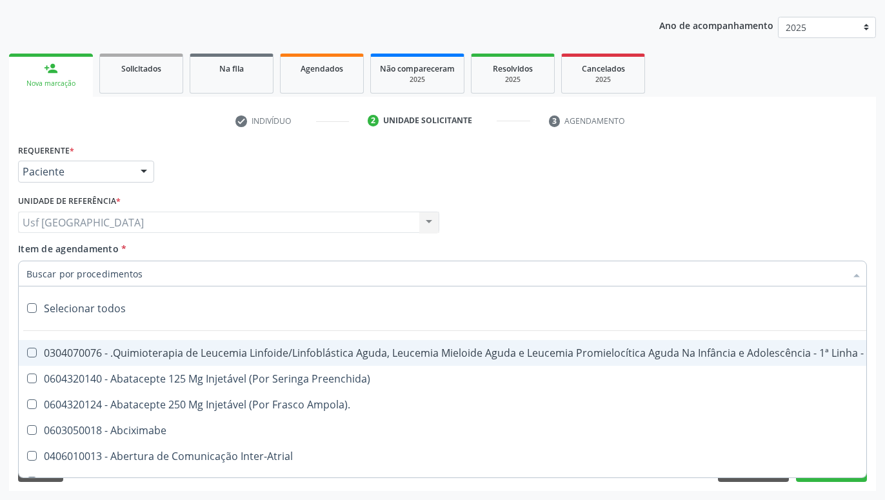
type input "O"
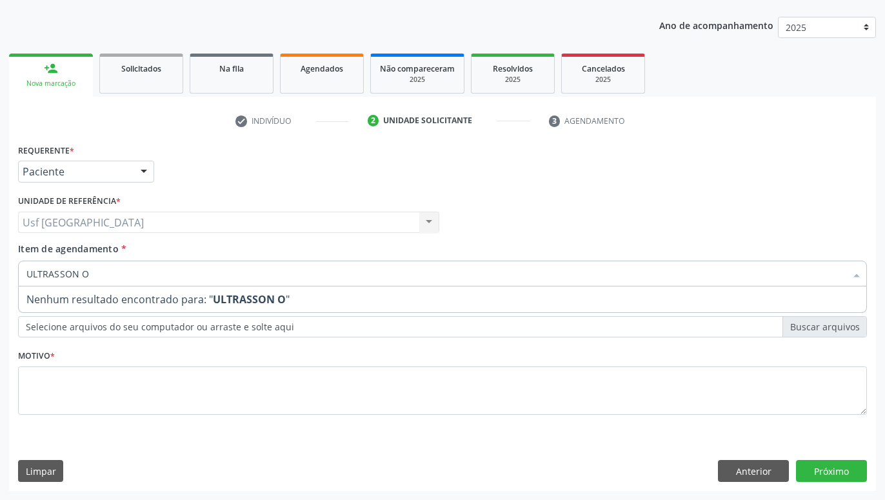
type input "ULTRASSON OB"
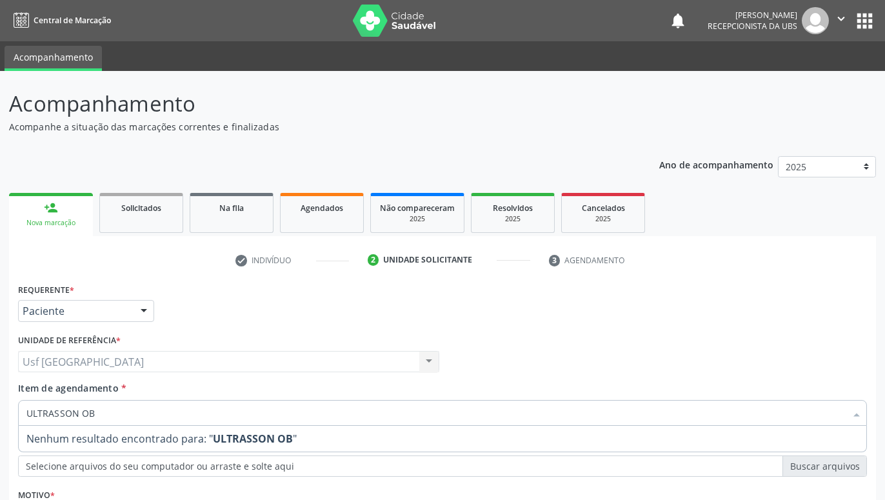
scroll to position [139, 0]
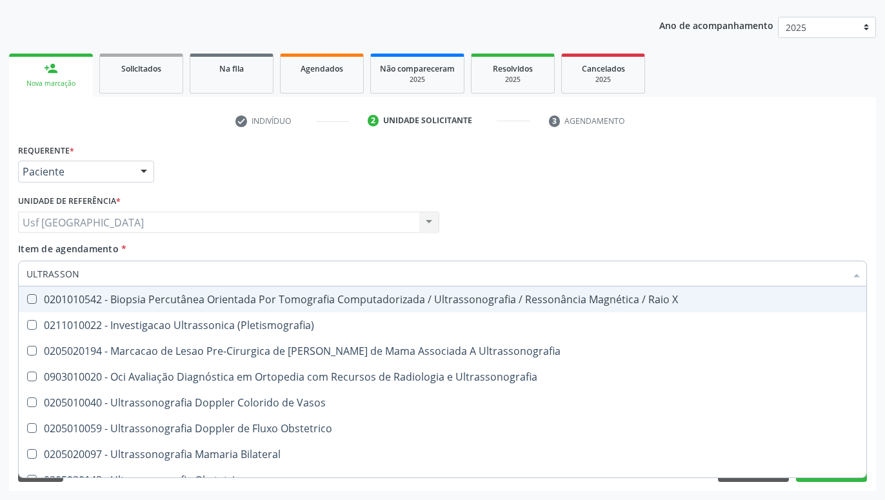
type input "ULTRASSO"
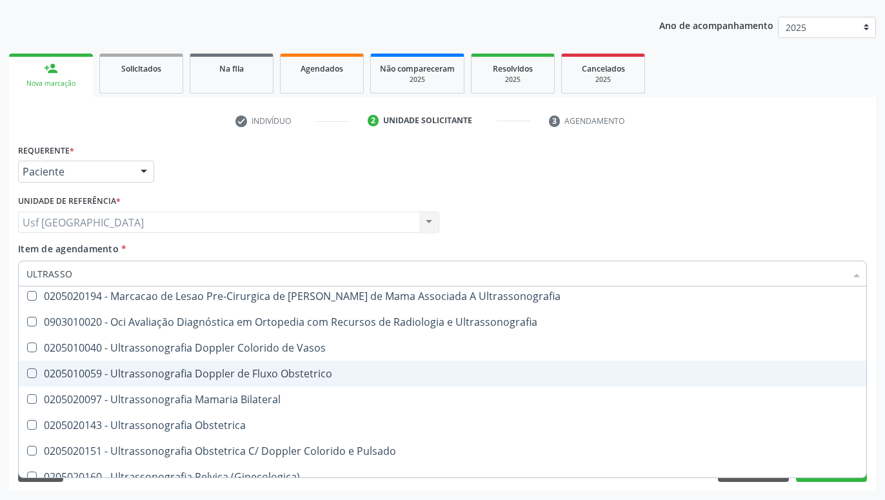
scroll to position [85, 0]
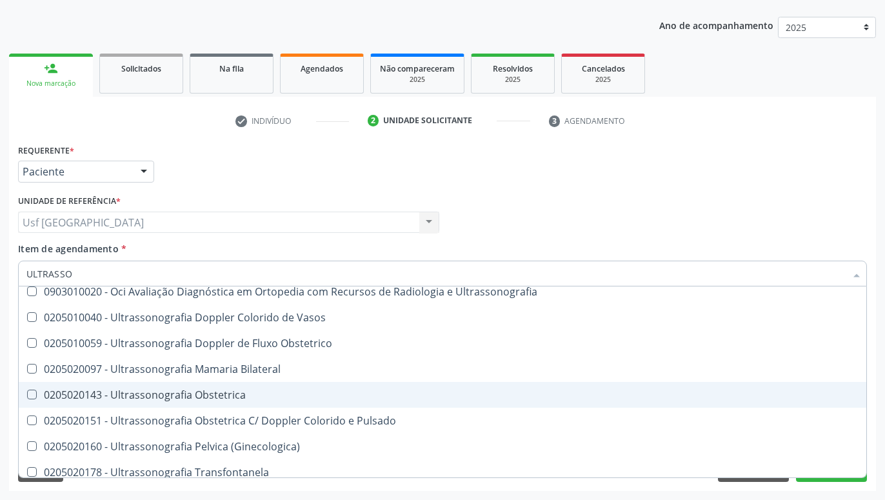
click at [230, 399] on div "0205020143 - Ultrassonografia Obstetrica" at bounding box center [442, 395] width 832 height 10
checkbox Obstetrica "true"
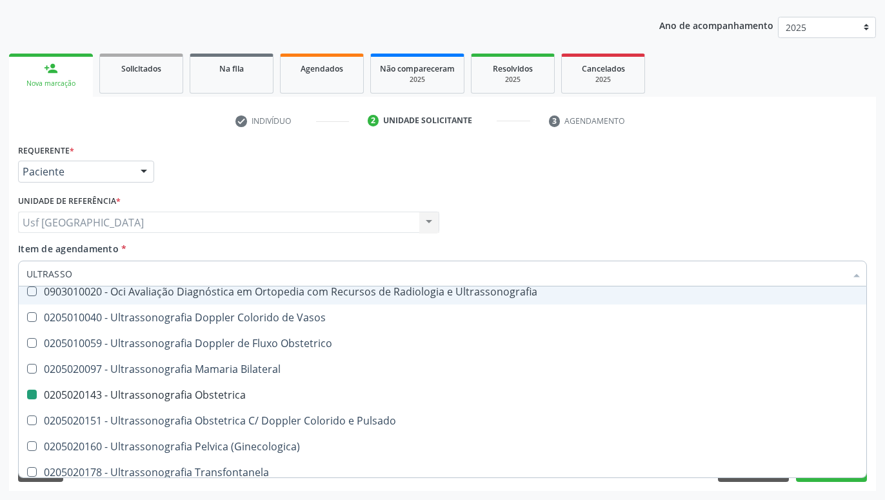
click at [262, 199] on div "Unidade de referência * Usf [GEOGRAPHIC_DATA] Usf [GEOGRAPHIC_DATA] Nenhum resu…" at bounding box center [228, 212] width 421 height 41
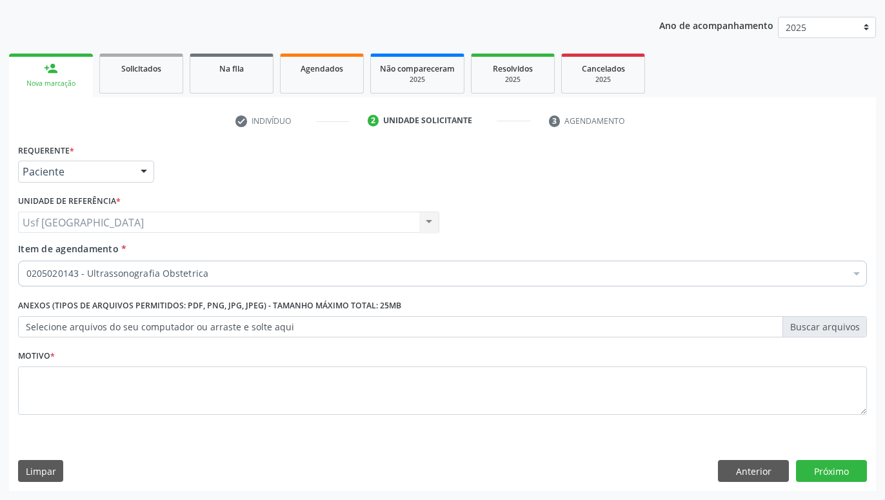
scroll to position [0, 0]
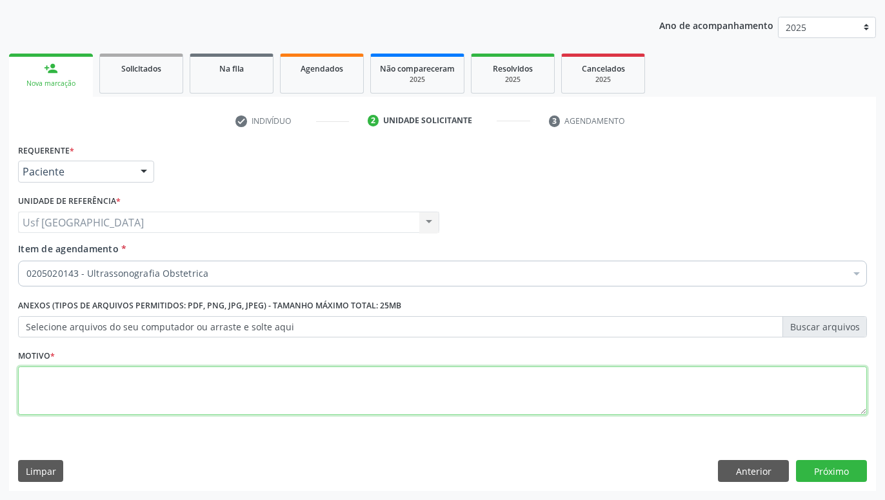
click at [189, 392] on textarea at bounding box center [442, 390] width 849 height 49
type textarea "GESTANTE"
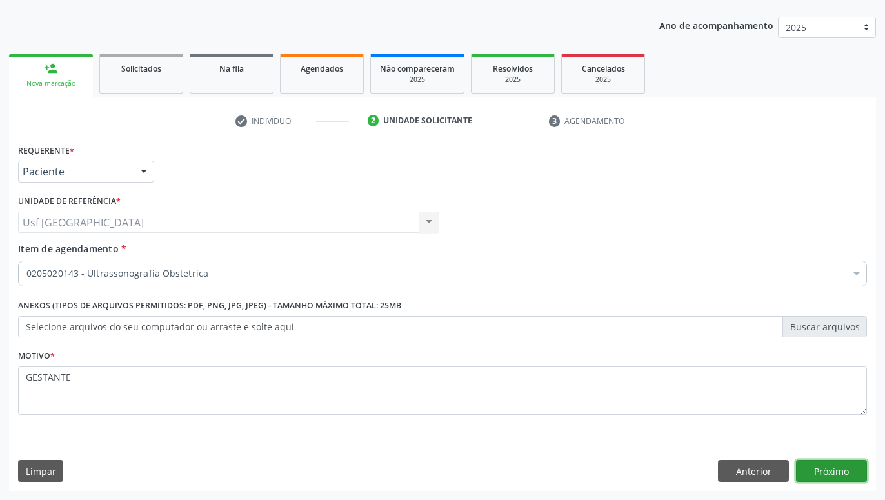
click at [862, 479] on button "Próximo" at bounding box center [831, 471] width 71 height 22
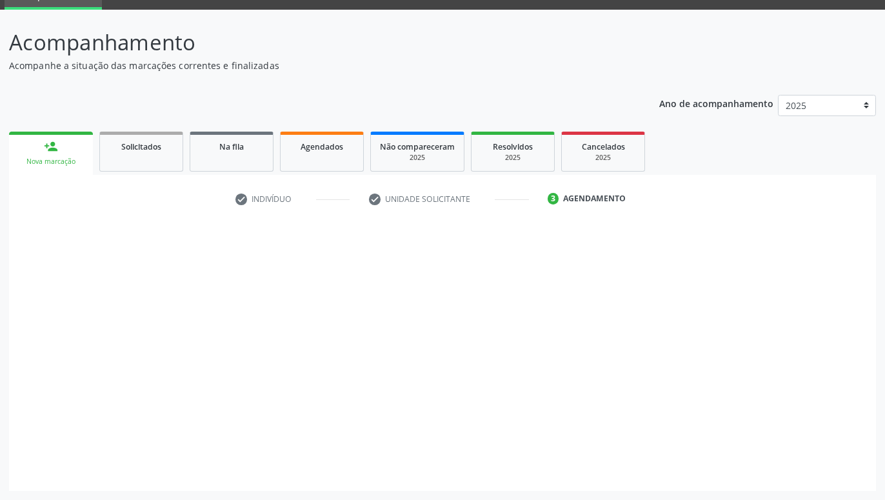
scroll to position [61, 0]
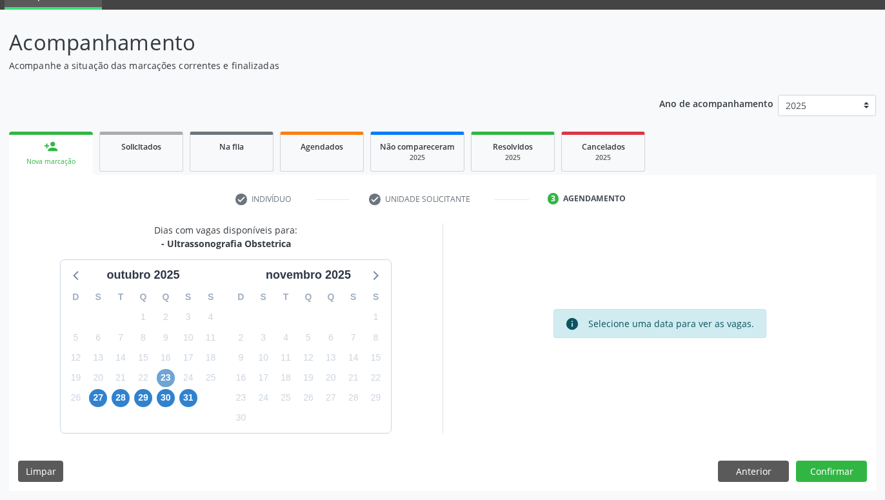
click at [161, 372] on span "23" at bounding box center [166, 378] width 18 height 18
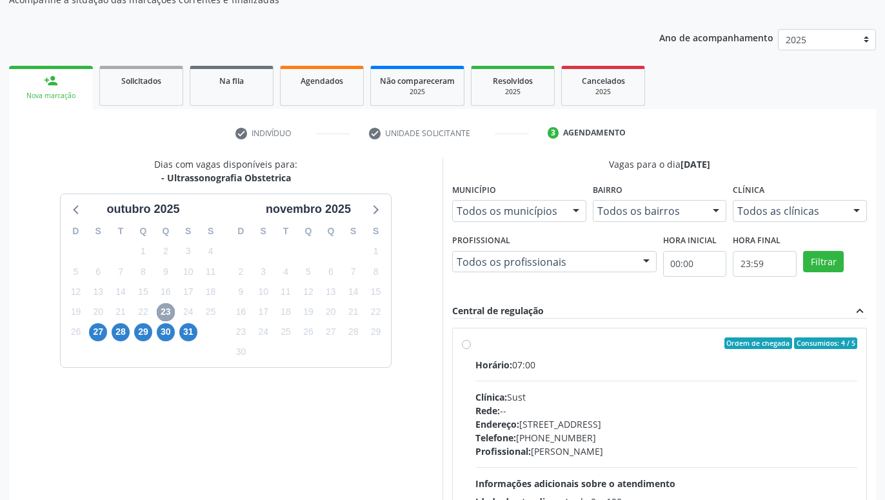
scroll to position [193, 0]
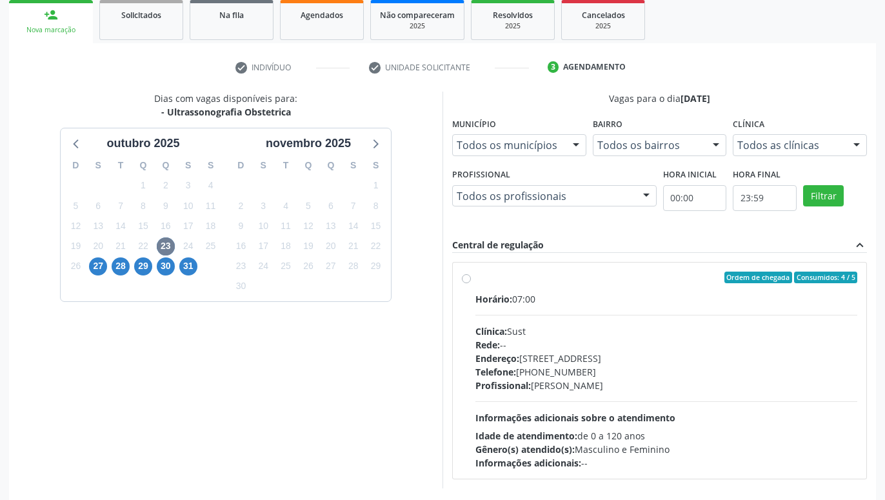
click at [106, 271] on div "27" at bounding box center [98, 266] width 18 height 20
click at [97, 266] on span "27" at bounding box center [98, 266] width 18 height 18
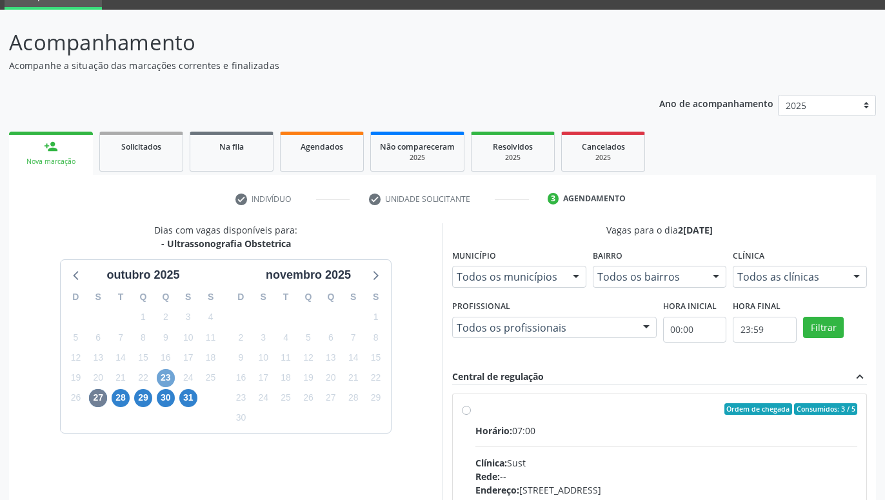
click at [170, 377] on span "23" at bounding box center [166, 378] width 18 height 18
click at [475, 408] on label "Ordem de chegada Consumidos: 4 / 5 Horário: 07:00 Clínica: Sust Rede: -- Endere…" at bounding box center [666, 502] width 382 height 198
click at [463, 408] on input "Ordem de chegada Consumidos: 4 / 5 Horário: 07:00 Clínica: Sust Rede: -- Endere…" at bounding box center [466, 409] width 9 height 12
radio input "true"
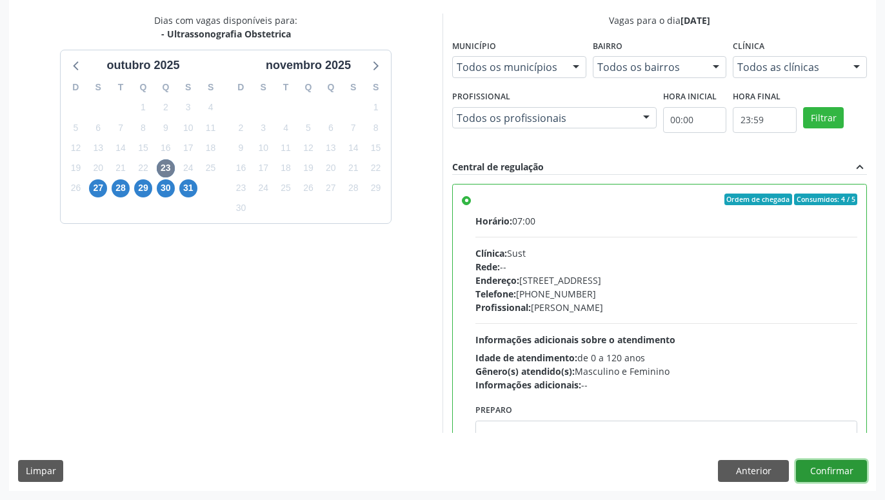
click at [855, 477] on button "Confirmar" at bounding box center [831, 471] width 71 height 22
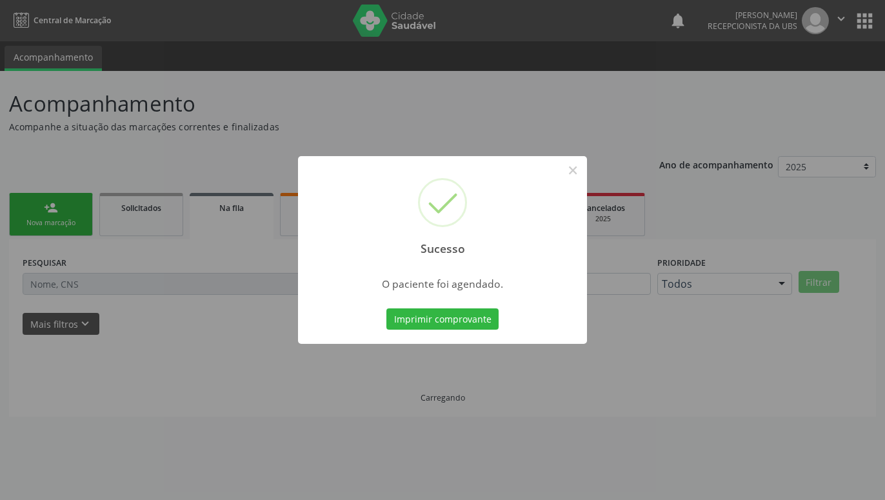
scroll to position [0, 0]
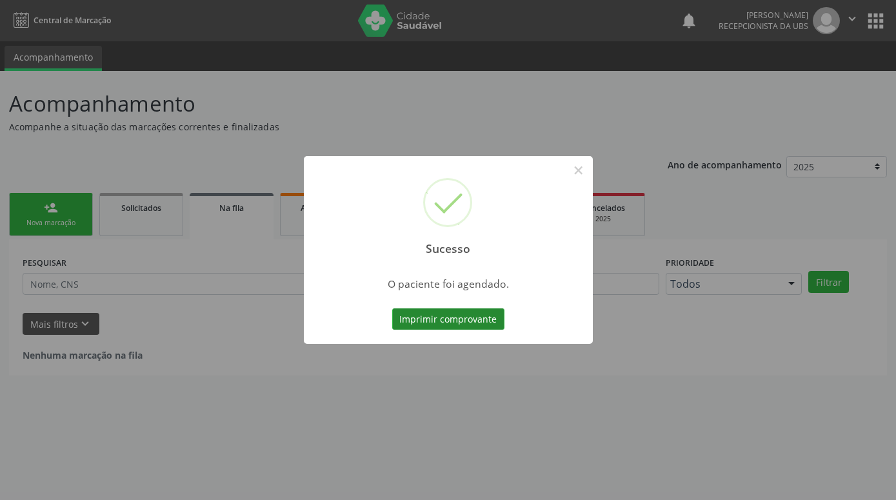
click at [461, 315] on button "Imprimir comprovante" at bounding box center [448, 319] width 112 height 22
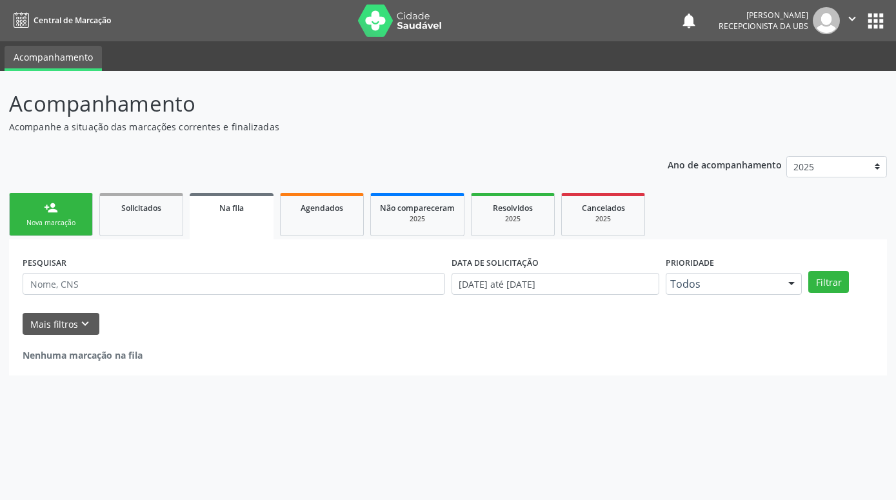
click at [63, 214] on link "person_add Nova marcação" at bounding box center [51, 214] width 84 height 43
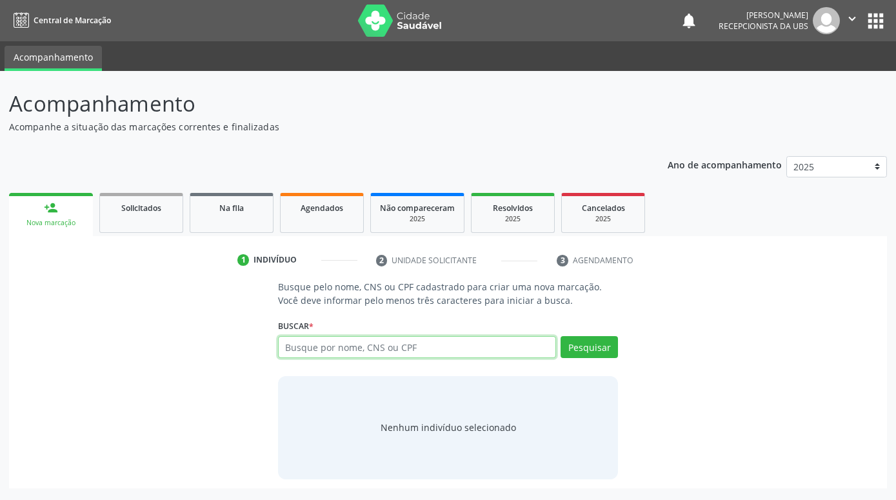
click at [449, 350] on input "text" at bounding box center [417, 347] width 278 height 22
click at [362, 349] on input "text" at bounding box center [417, 347] width 278 height 22
paste input "701808236752475"
type input "701808236752475"
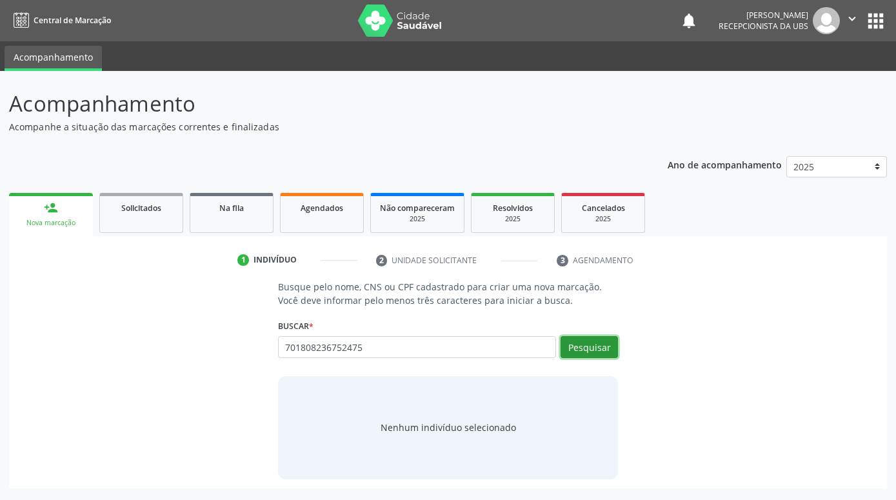
click at [595, 352] on button "Pesquisar" at bounding box center [589, 347] width 57 height 22
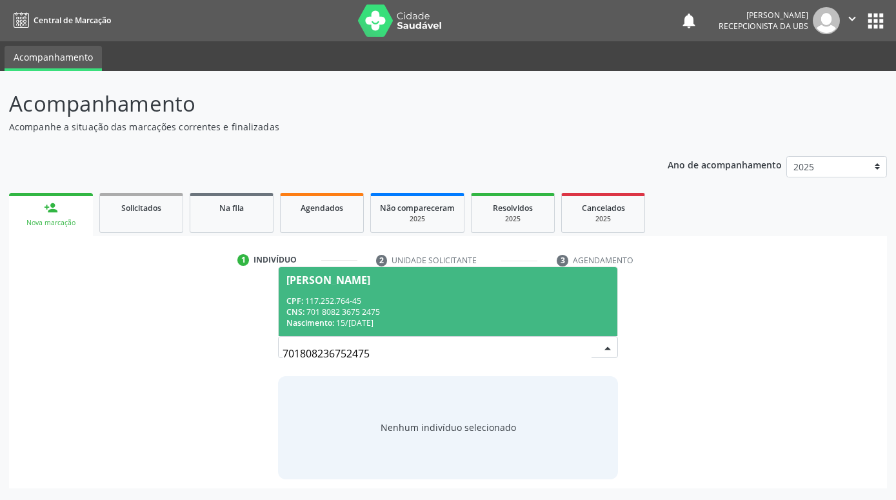
click at [548, 296] on div "CPF: 117.252.764-45" at bounding box center [447, 300] width 323 height 11
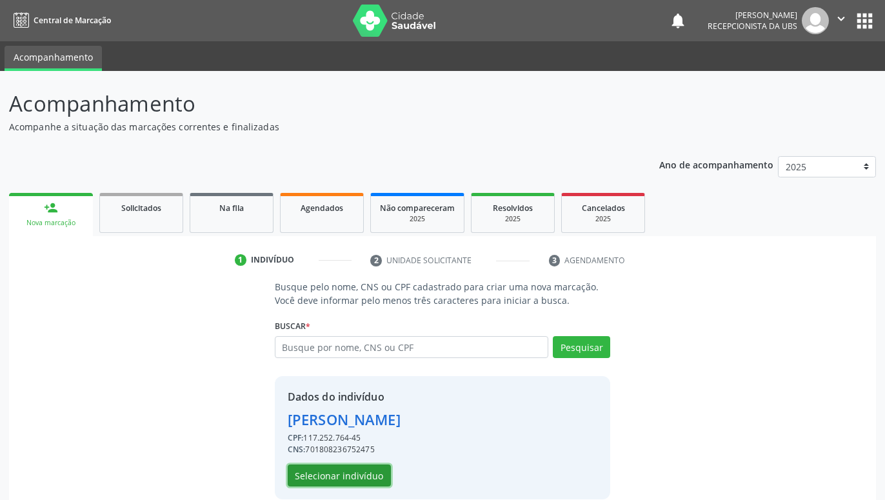
click at [374, 471] on button "Selecionar indivíduo" at bounding box center [339, 475] width 103 height 22
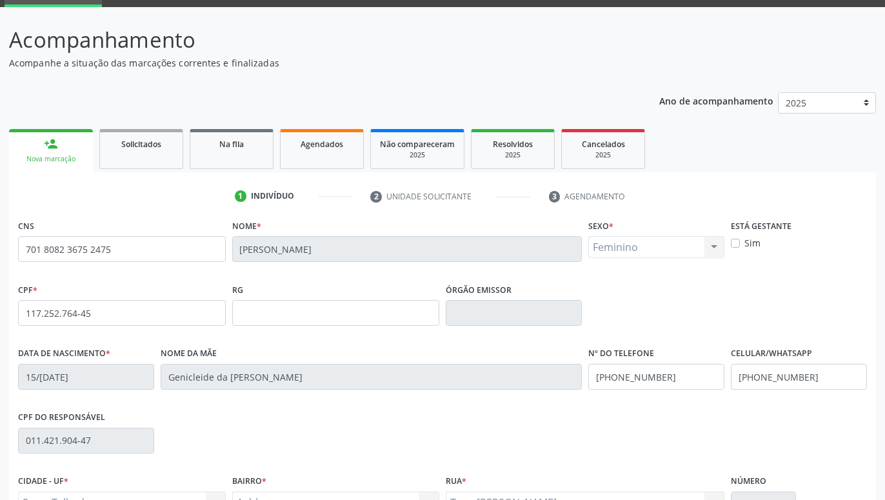
scroll to position [199, 0]
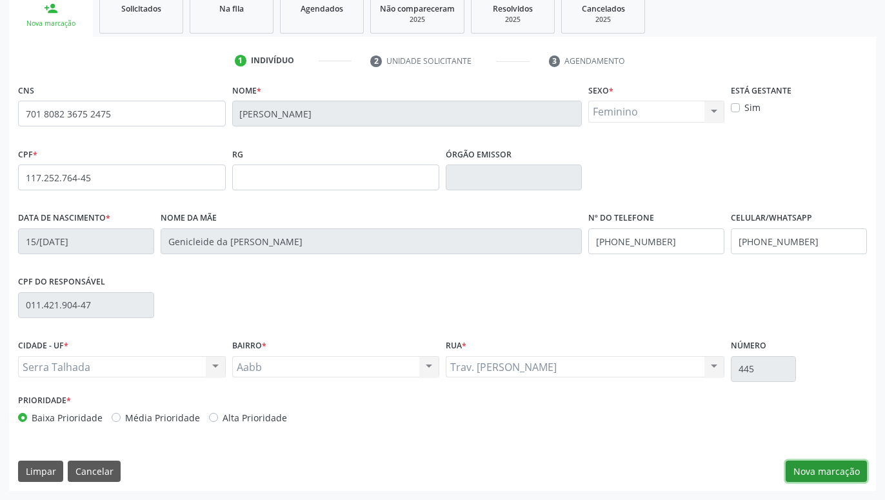
click at [829, 468] on button "Nova marcação" at bounding box center [826, 472] width 81 height 22
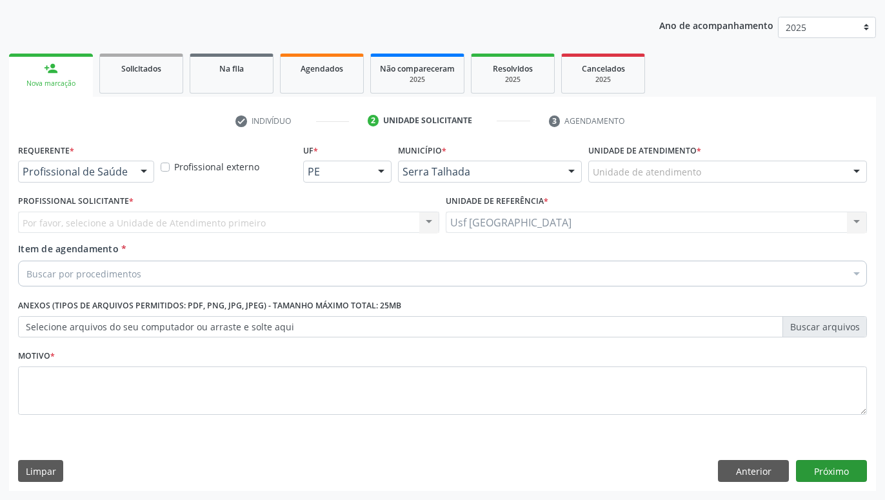
scroll to position [139, 0]
click at [152, 177] on div at bounding box center [143, 172] width 19 height 22
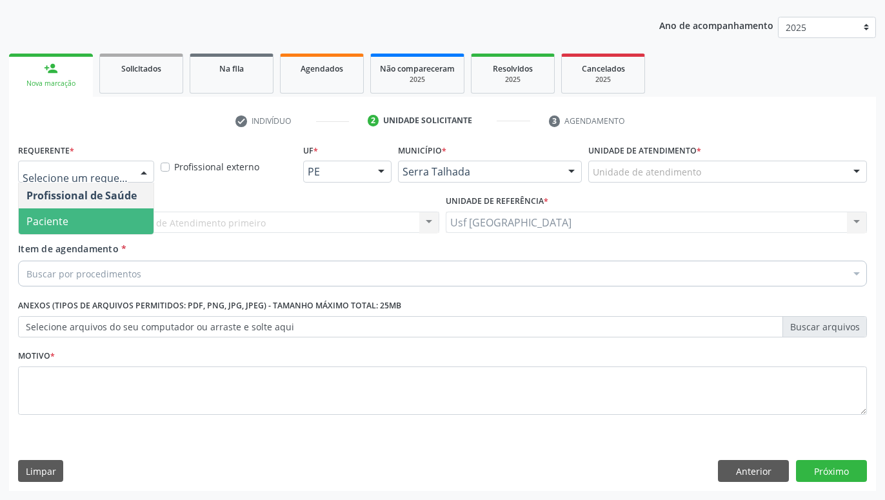
click at [103, 224] on span "Paciente" at bounding box center [86, 221] width 135 height 26
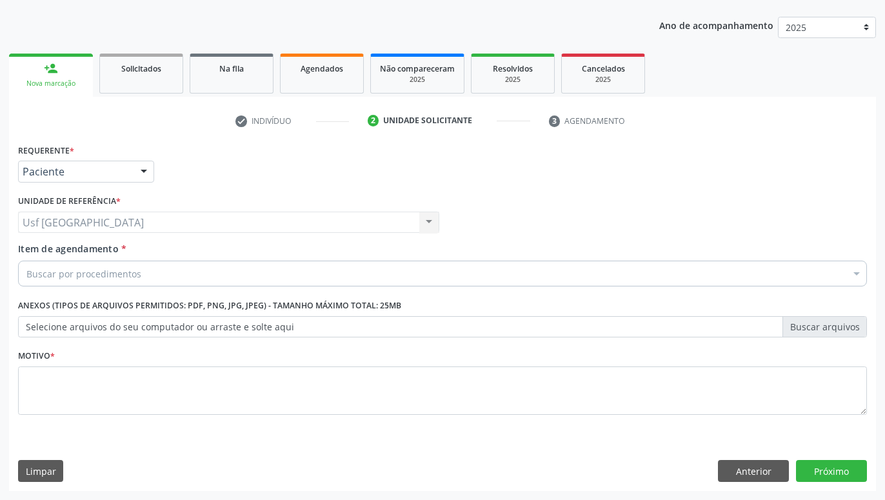
click at [156, 276] on div "Buscar por procedimentos" at bounding box center [442, 274] width 849 height 26
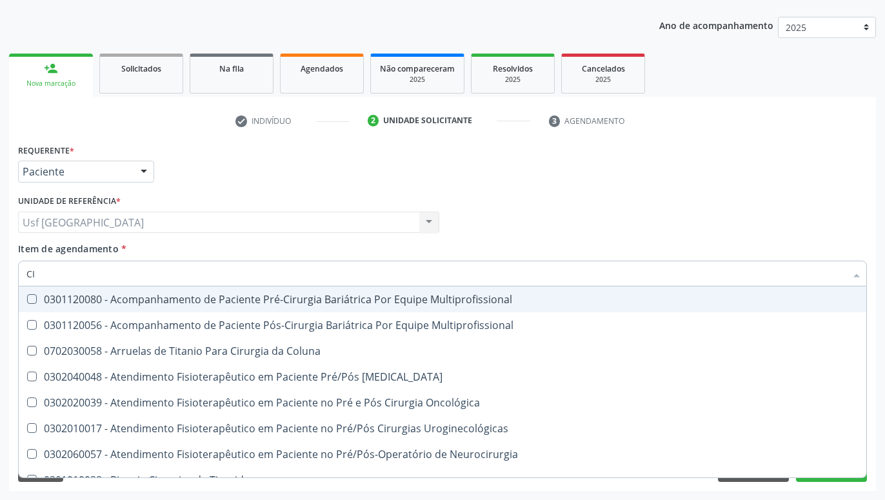
type input "C"
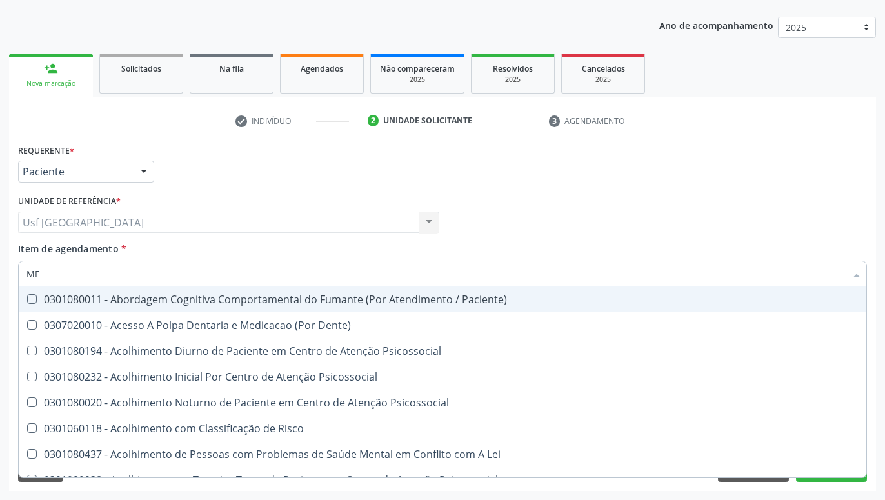
type input "M"
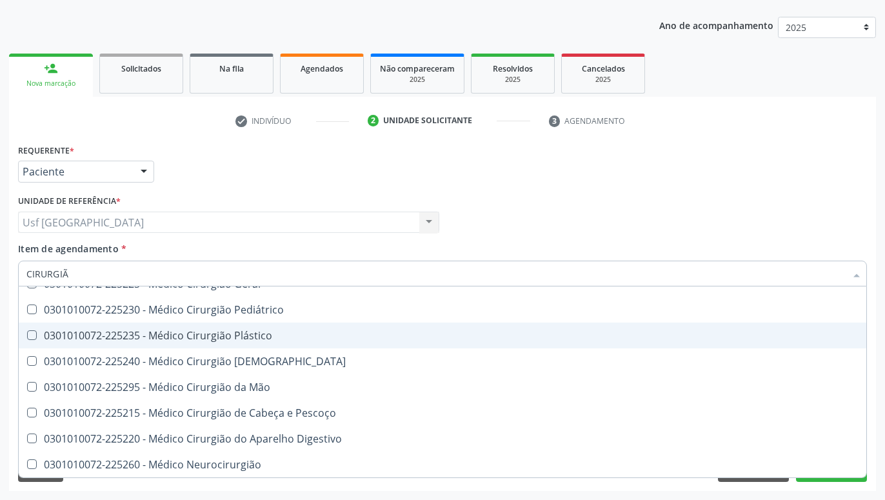
scroll to position [634, 0]
type input "CIRURGIÃO"
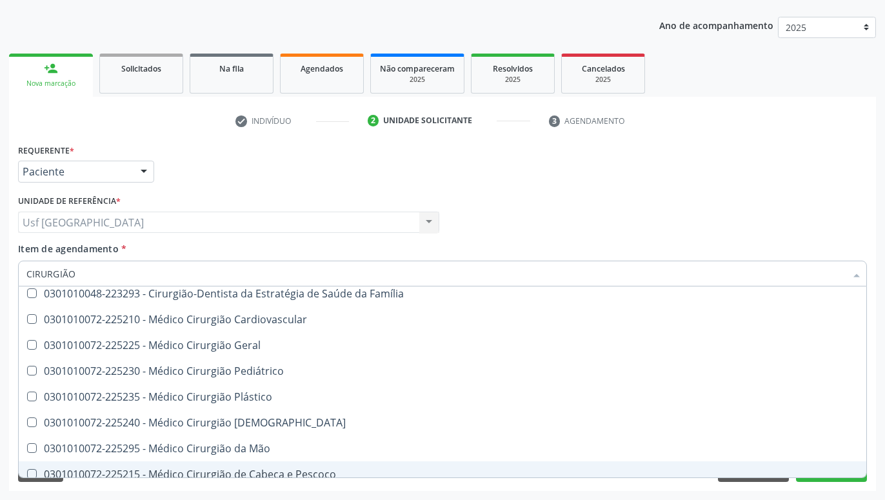
scroll to position [549, 0]
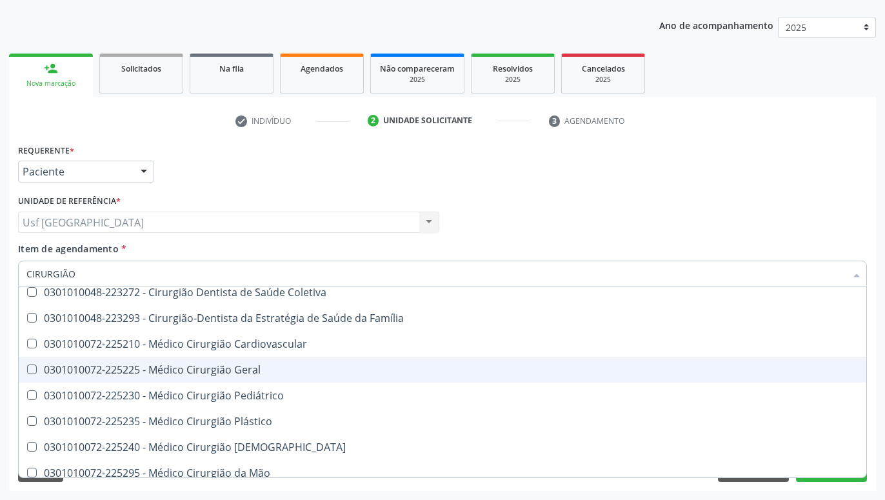
click at [243, 372] on div "0301010072-225225 - Médico Cirurgião Geral" at bounding box center [442, 369] width 832 height 10
checkbox Geral "true"
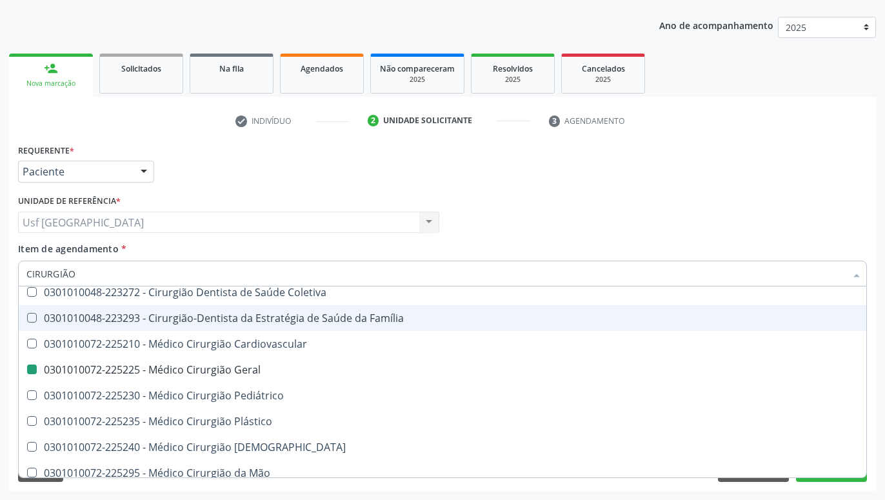
click at [523, 191] on div "Requerente * Paciente Profissional de Saúde Paciente Nenhum resultado encontrad…" at bounding box center [442, 166] width 855 height 50
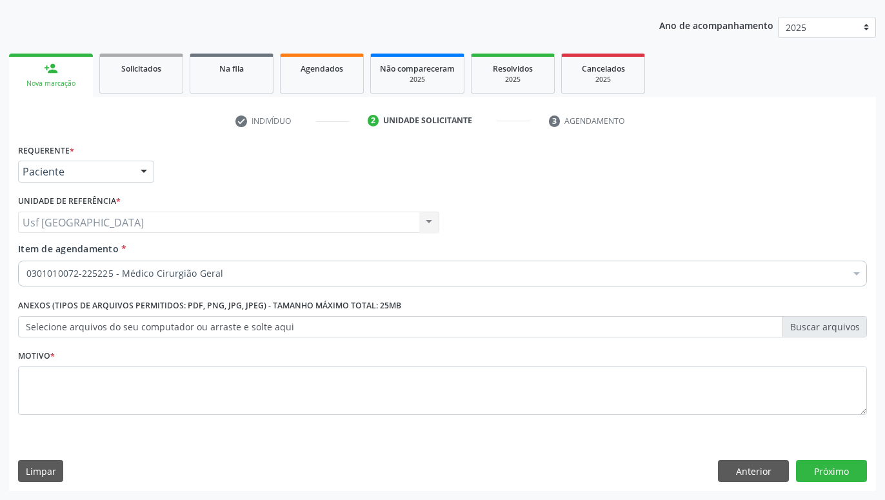
scroll to position [0, 0]
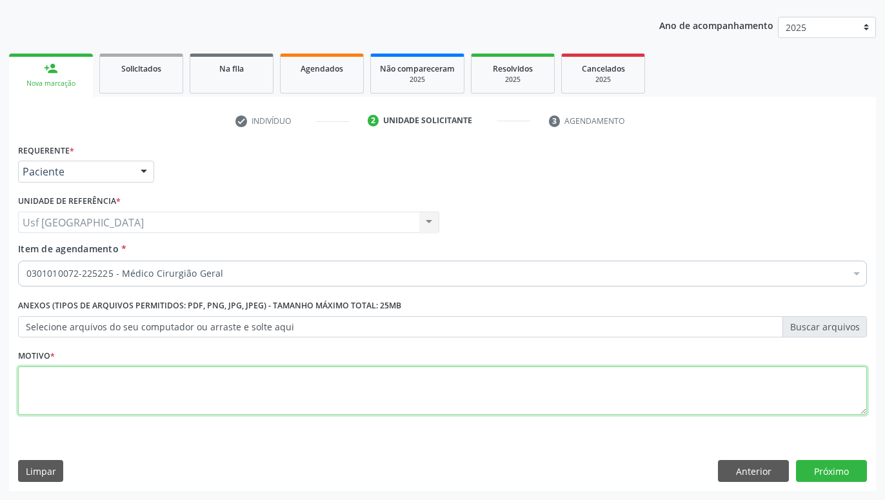
click at [255, 395] on textarea at bounding box center [442, 390] width 849 height 49
type textarea "GESTANTE"
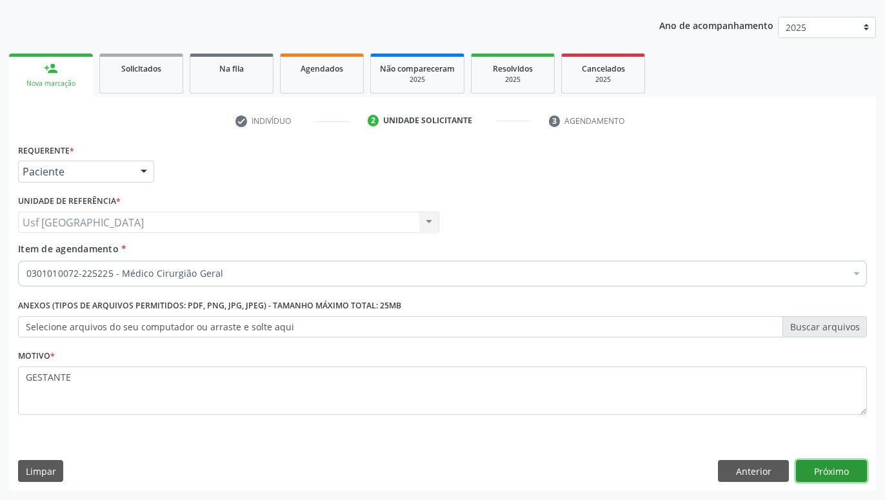
click at [815, 472] on button "Próximo" at bounding box center [831, 471] width 71 height 22
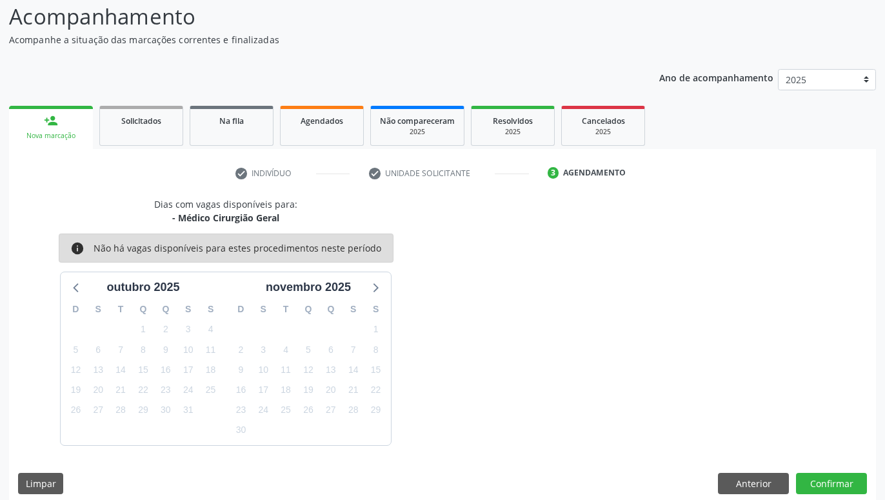
scroll to position [99, 0]
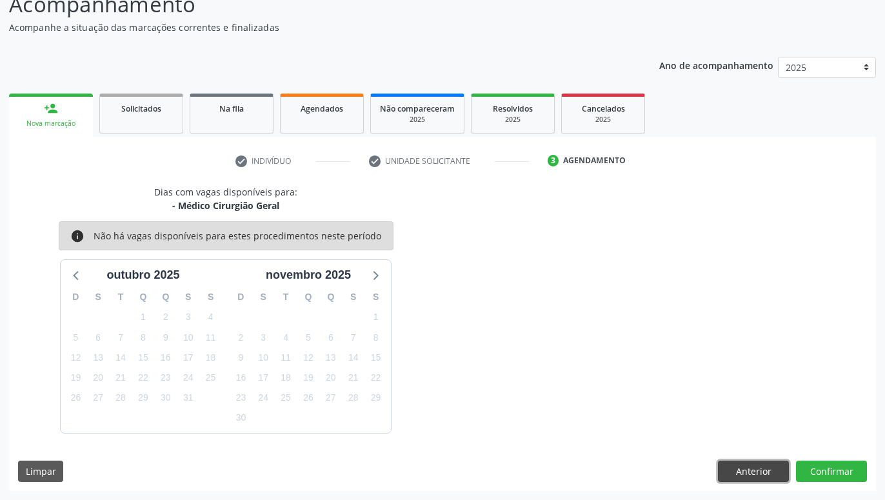
click at [762, 473] on button "Anterior" at bounding box center [753, 472] width 71 height 22
